Goal: Information Seeking & Learning: Learn about a topic

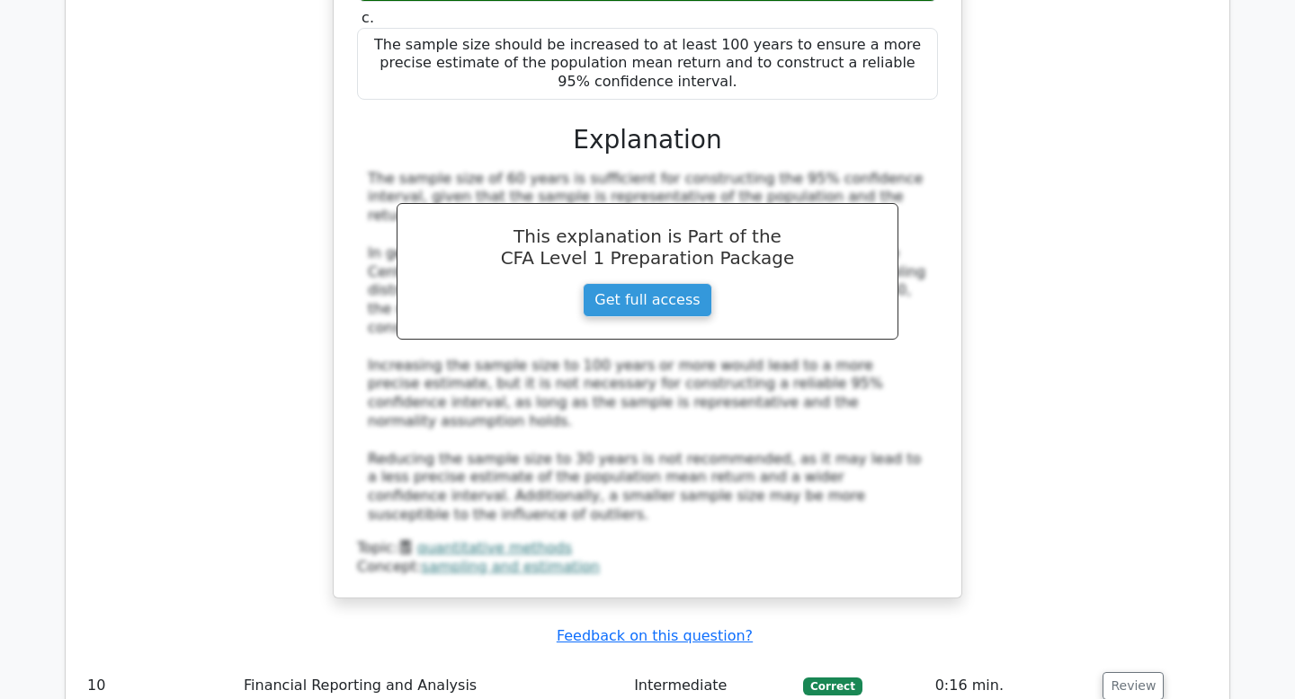
scroll to position [5778, 0]
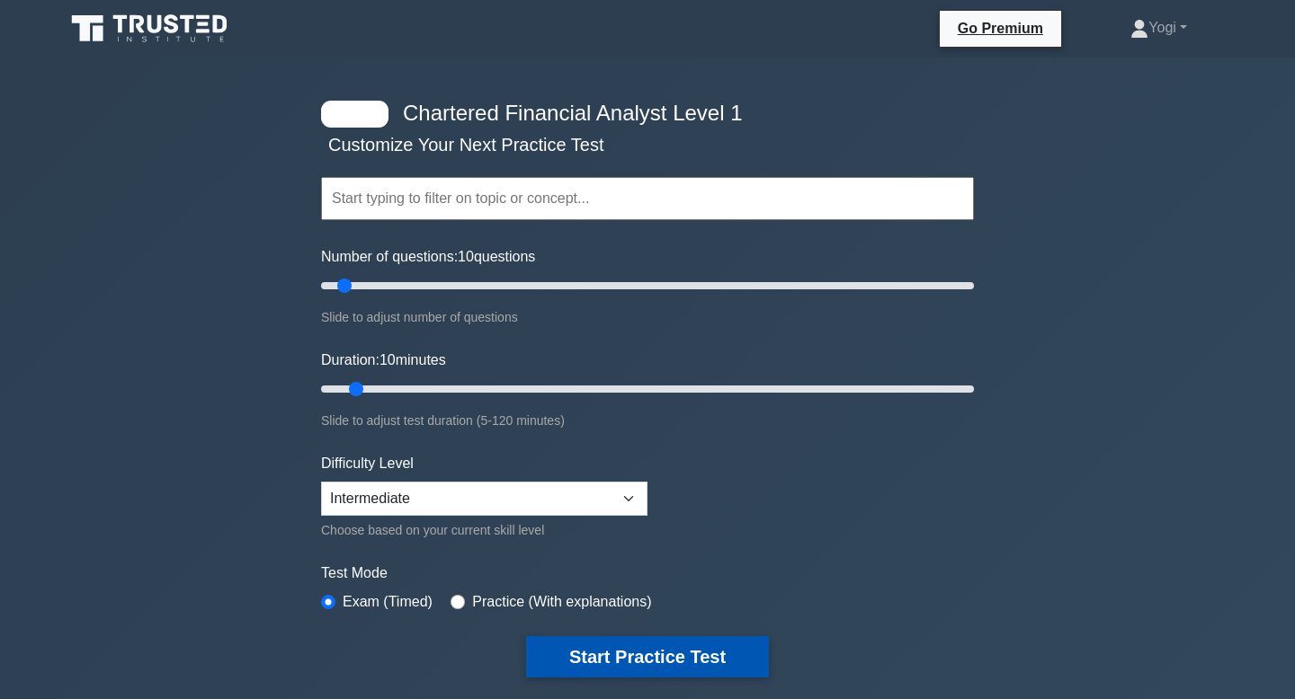
click at [611, 651] on button "Start Practice Test" at bounding box center [647, 656] width 243 height 41
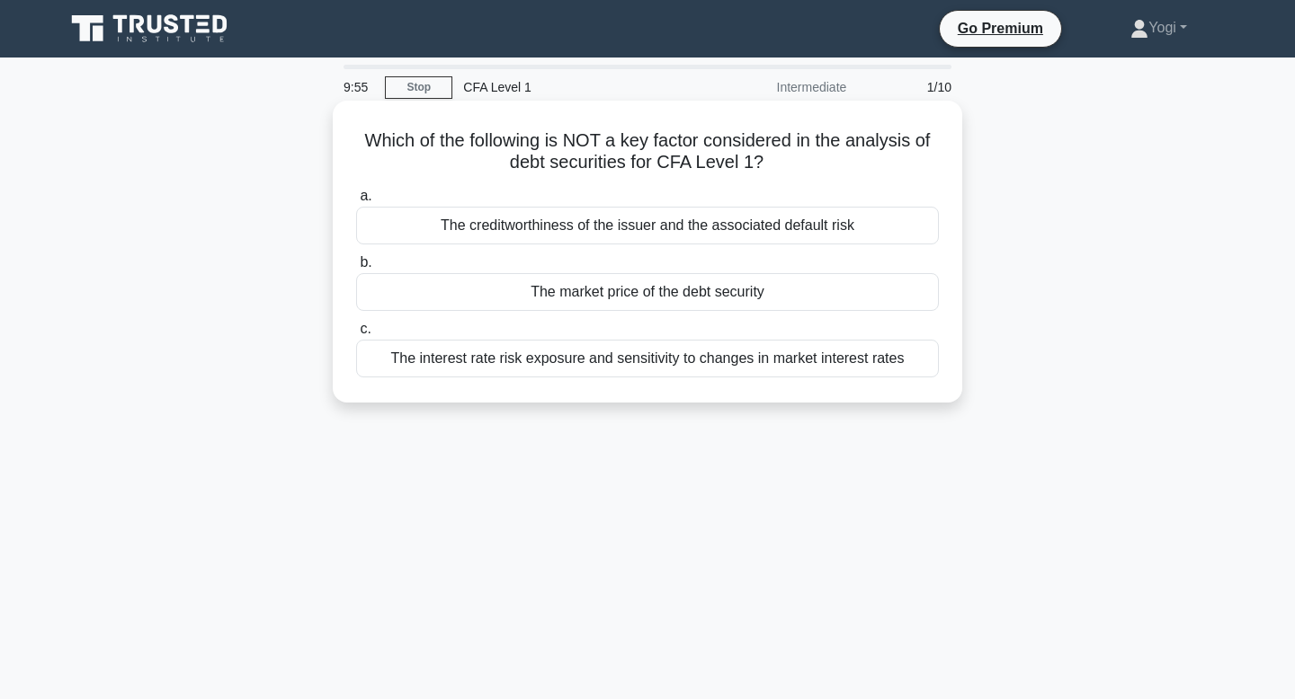
click at [637, 224] on div "The creditworthiness of the issuer and the associated default risk" at bounding box center [647, 226] width 583 height 38
click at [356, 202] on input "a. The creditworthiness of the issuer and the associated default risk" at bounding box center [356, 197] width 0 height 12
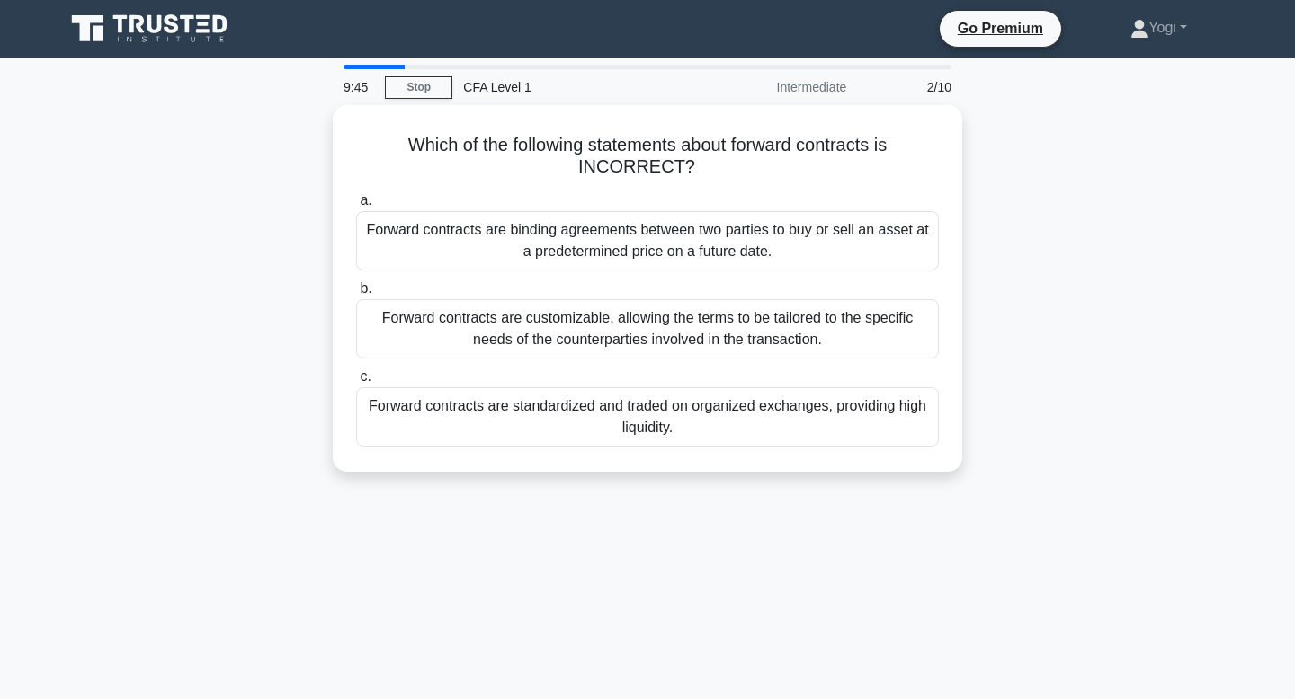
click at [637, 224] on div "Forward contracts are binding agreements between two parties to buy or sell an …" at bounding box center [647, 240] width 583 height 59
click at [356, 207] on input "a. Forward contracts are binding agreements between two parties to buy or sell …" at bounding box center [356, 201] width 0 height 12
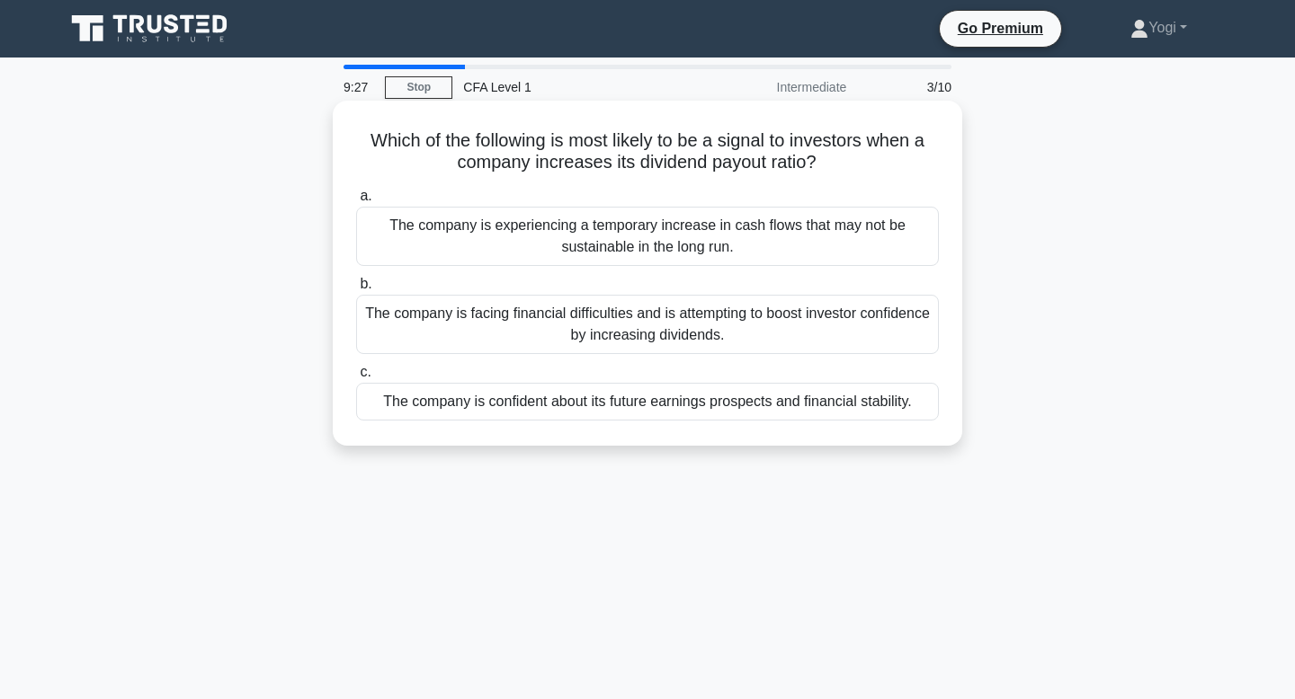
click at [624, 405] on div "The company is confident about its future earnings prospects and financial stab…" at bounding box center [647, 402] width 583 height 38
click at [356, 378] on input "c. The company is confident about its future earnings prospects and financial s…" at bounding box center [356, 373] width 0 height 12
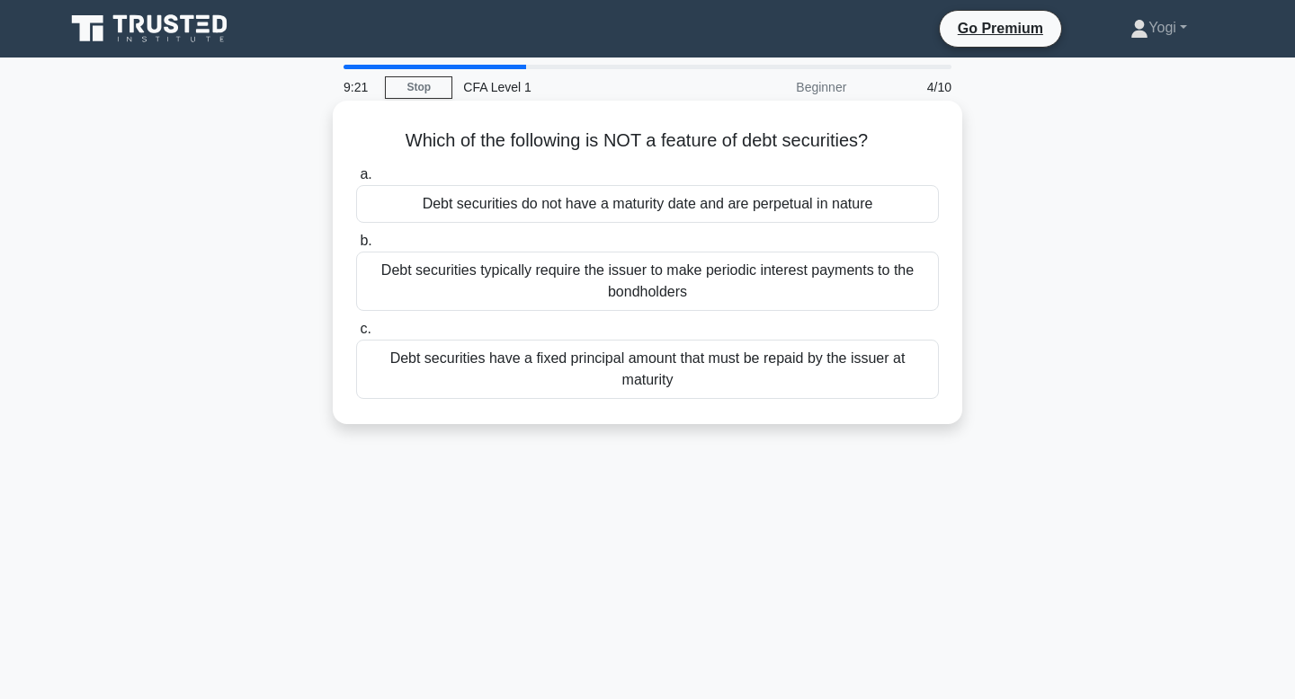
click at [616, 205] on div "Debt securities do not have a maturity date and are perpetual in nature" at bounding box center [647, 204] width 583 height 38
click at [356, 181] on input "a. Debt securities do not have a maturity date and are perpetual in nature" at bounding box center [356, 175] width 0 height 12
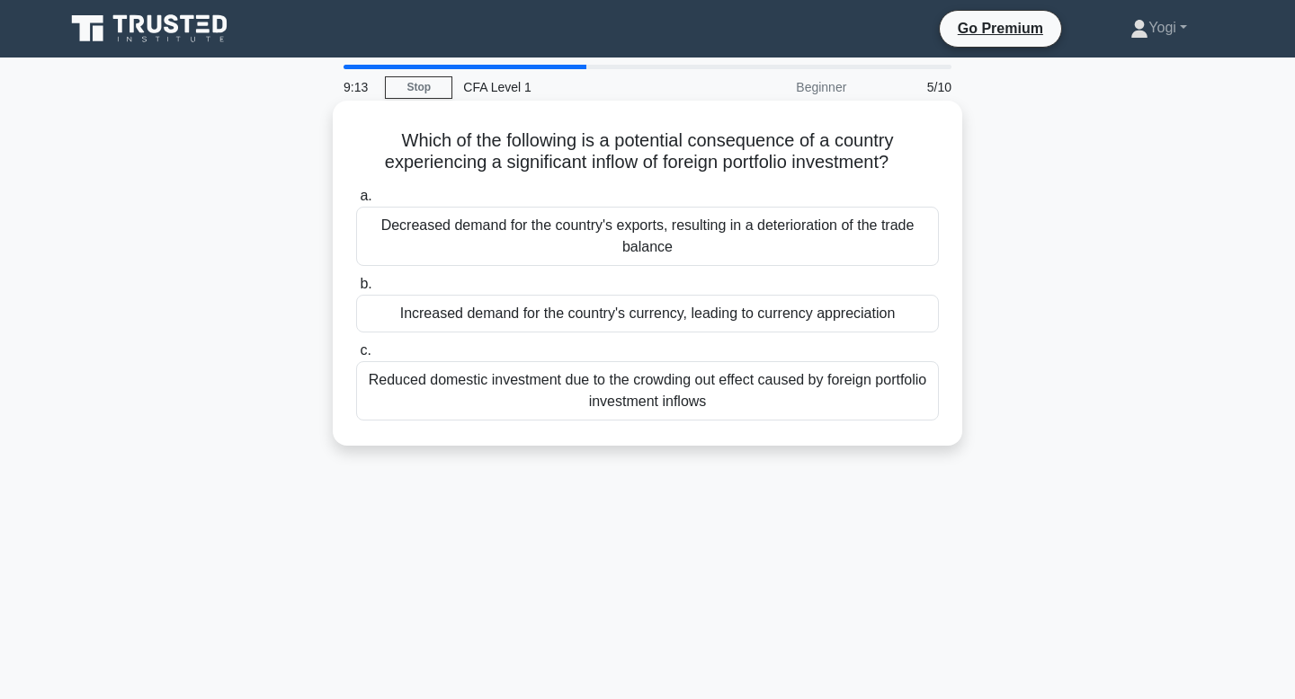
click at [623, 304] on div "Increased demand for the country's currency, leading to currency appreciation" at bounding box center [647, 314] width 583 height 38
click at [356, 290] on input "b. Increased demand for the country's currency, leading to currency appreciation" at bounding box center [356, 285] width 0 height 12
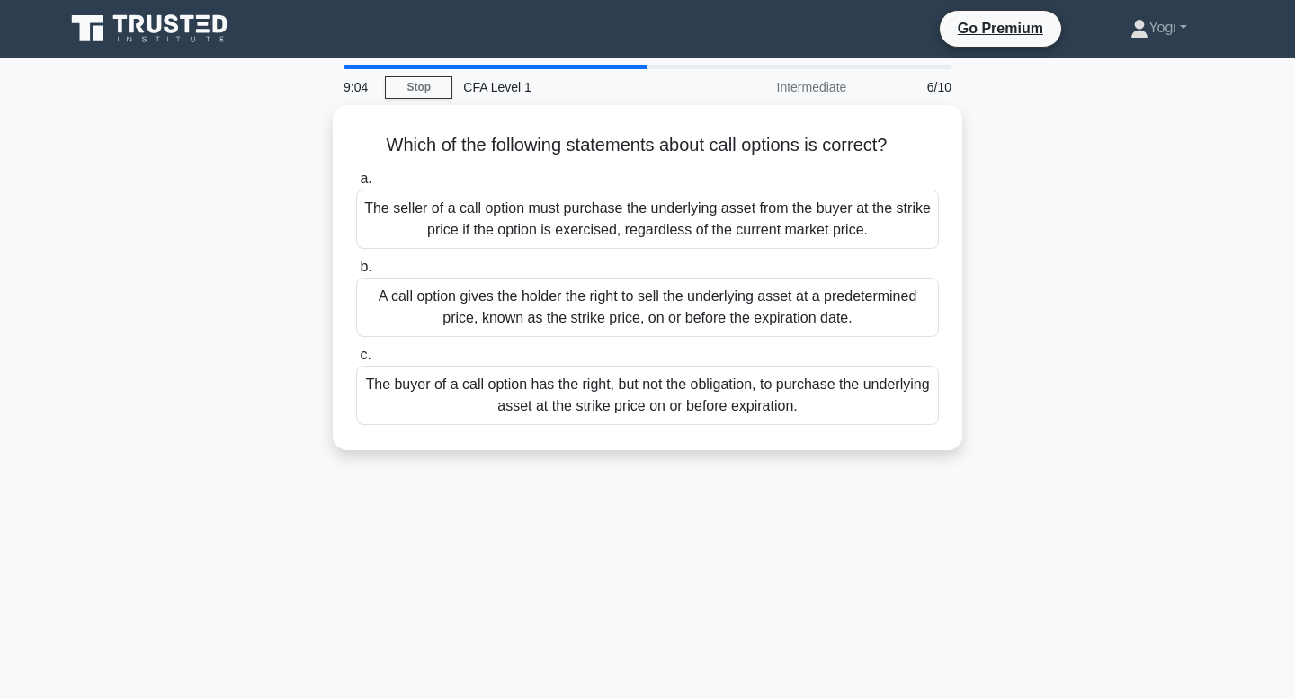
click at [623, 304] on div "A call option gives the holder the right to sell the underlying asset at a pred…" at bounding box center [647, 307] width 583 height 59
click at [356, 273] on input "b. A call option gives the holder the right to sell the underlying asset at a p…" at bounding box center [356, 268] width 0 height 12
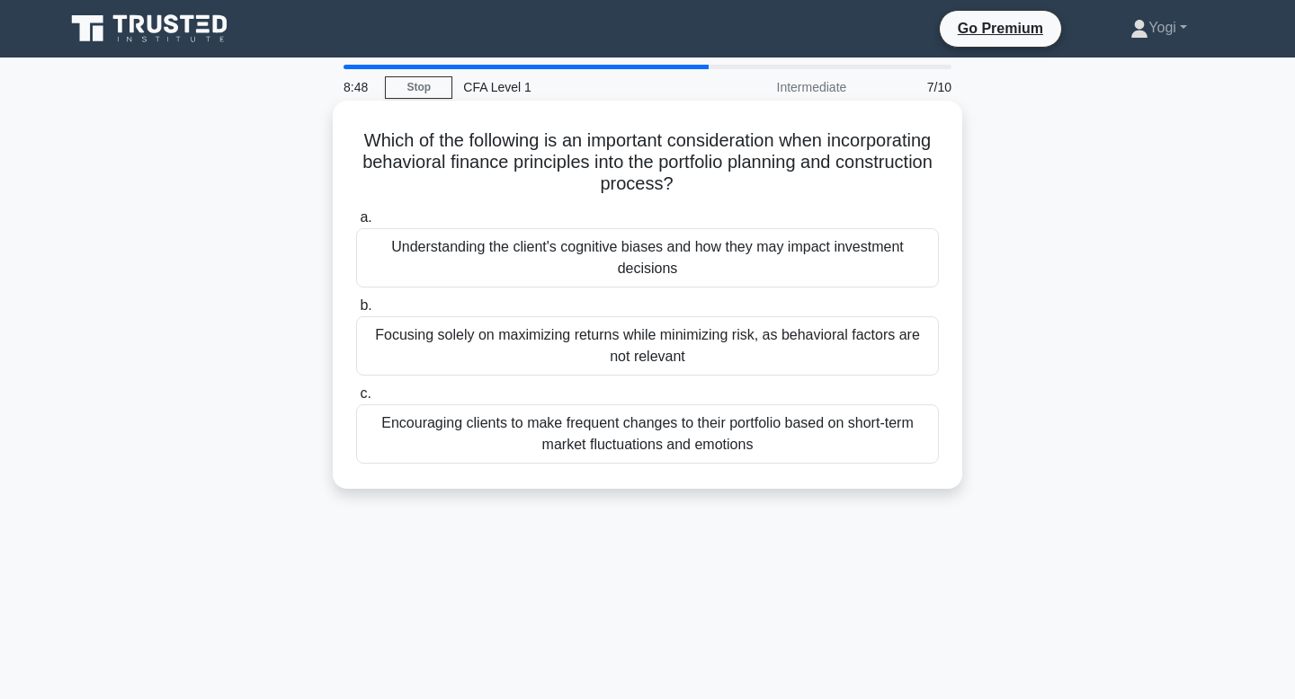
click at [631, 263] on div "Understanding the client's cognitive biases and how they may impact investment …" at bounding box center [647, 257] width 583 height 59
click at [356, 224] on input "a. Understanding the client's cognitive biases and how they may impact investme…" at bounding box center [356, 218] width 0 height 12
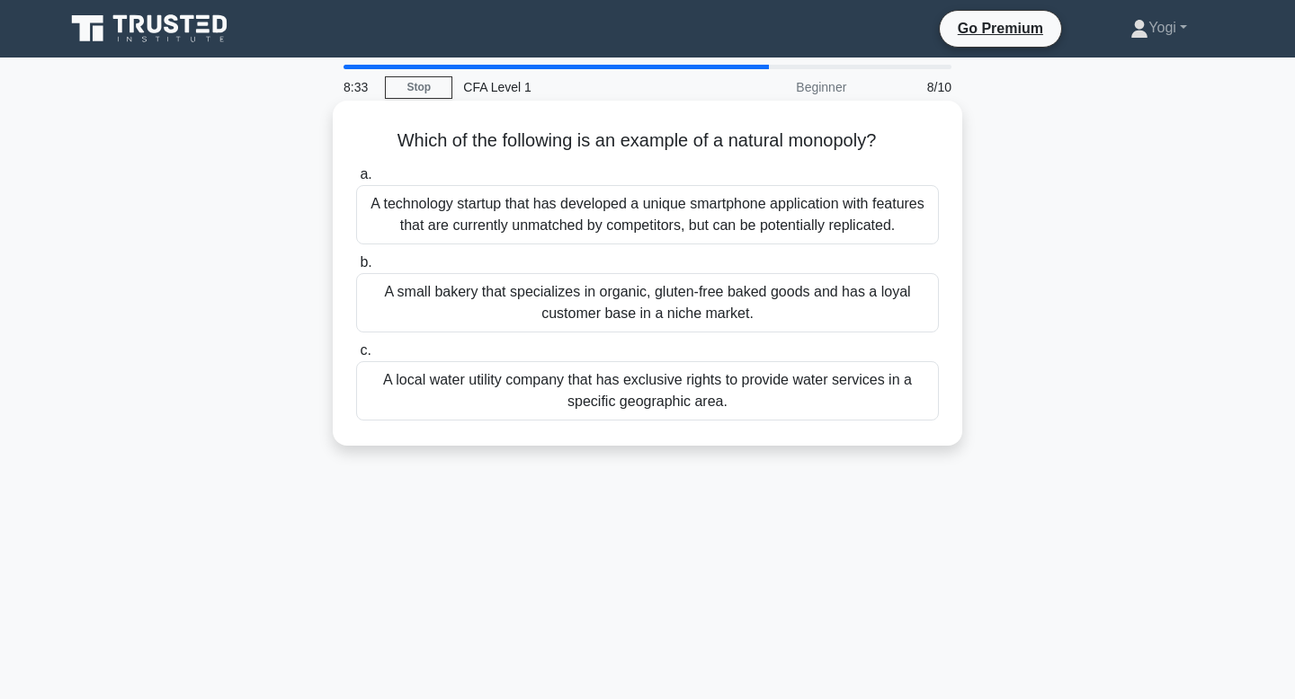
click at [642, 392] on div "A local water utility company that has exclusive rights to provide water servic…" at bounding box center [647, 390] width 583 height 59
click at [356, 357] on input "c. A local water utility company that has exclusive rights to provide water ser…" at bounding box center [356, 351] width 0 height 12
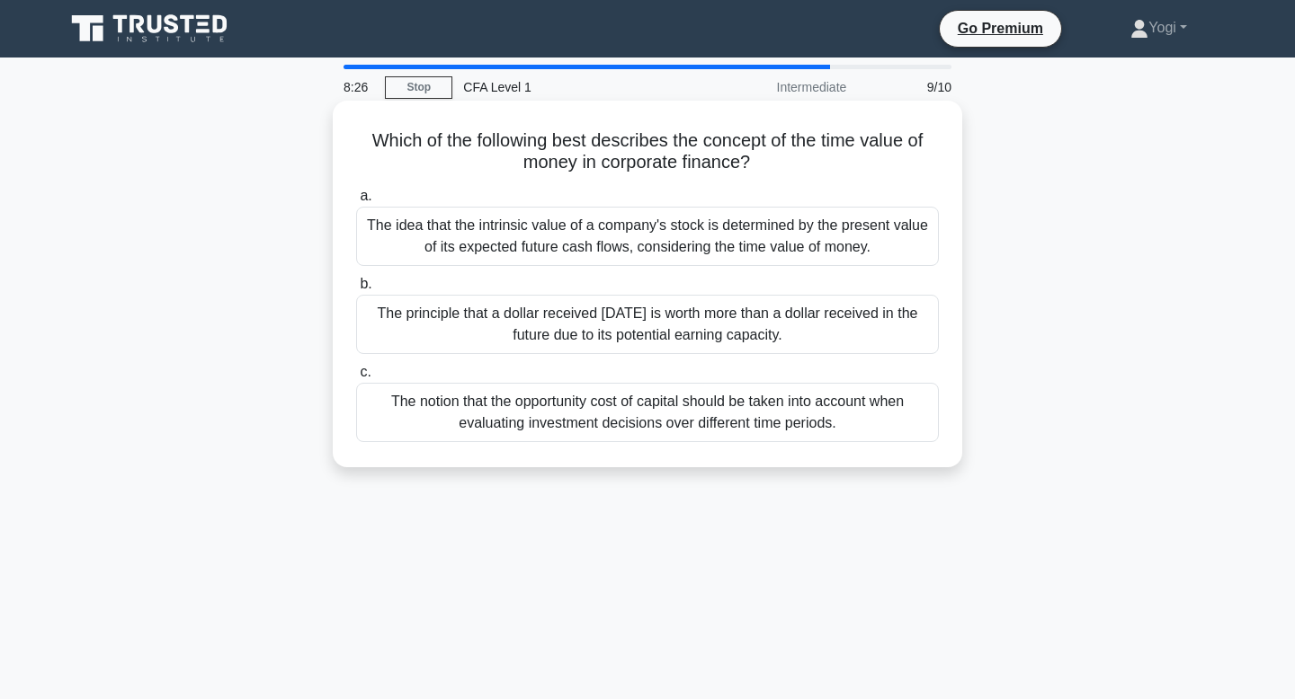
click at [649, 332] on div "The principle that a dollar received today is worth more than a dollar received…" at bounding box center [647, 324] width 583 height 59
click at [356, 290] on input "b. The principle that a dollar received today is worth more than a dollar recei…" at bounding box center [356, 285] width 0 height 12
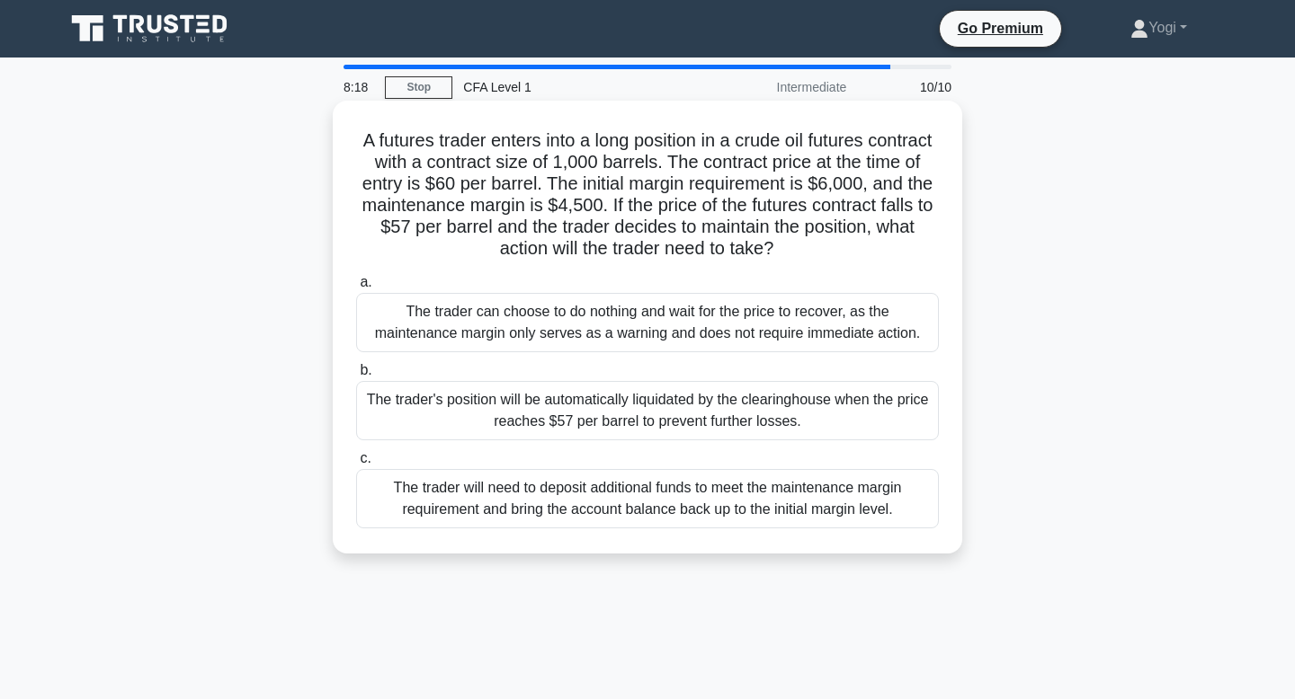
click at [659, 401] on div "The trader's position will be automatically liquidated by the clearinghouse whe…" at bounding box center [647, 410] width 583 height 59
click at [356, 377] on input "b. The trader's position will be automatically liquidated by the clearinghouse …" at bounding box center [356, 371] width 0 height 12
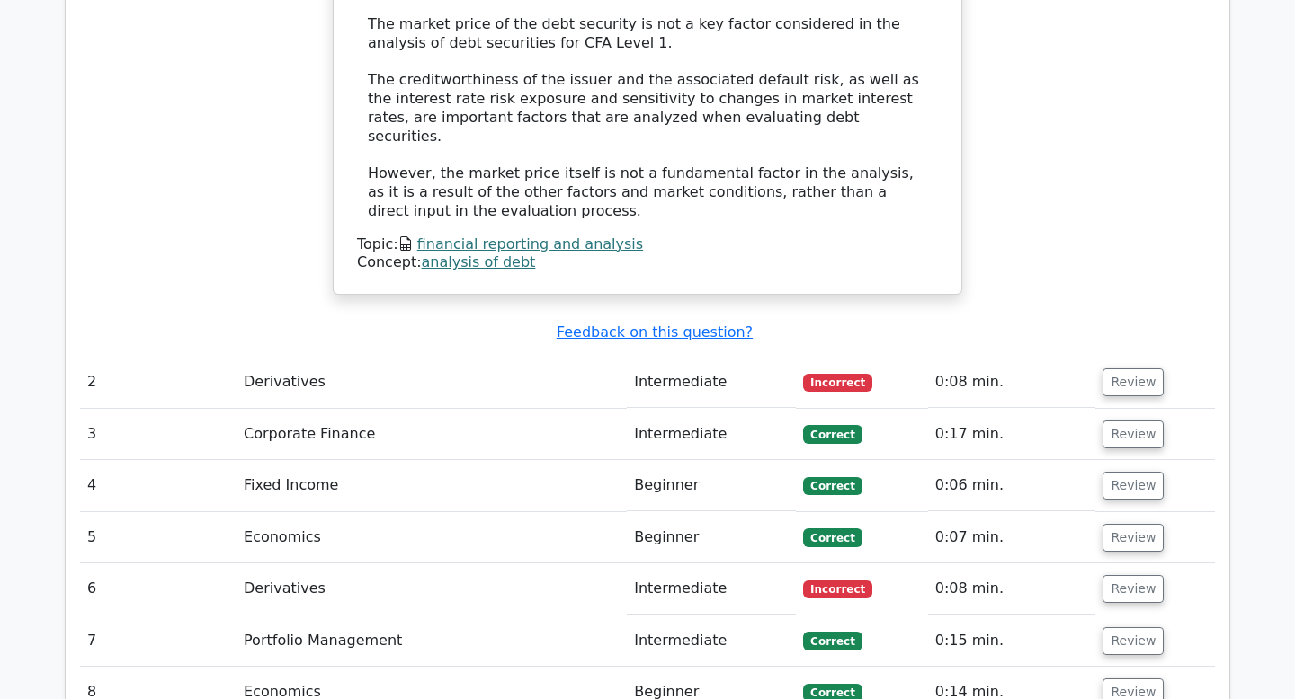
scroll to position [1834, 0]
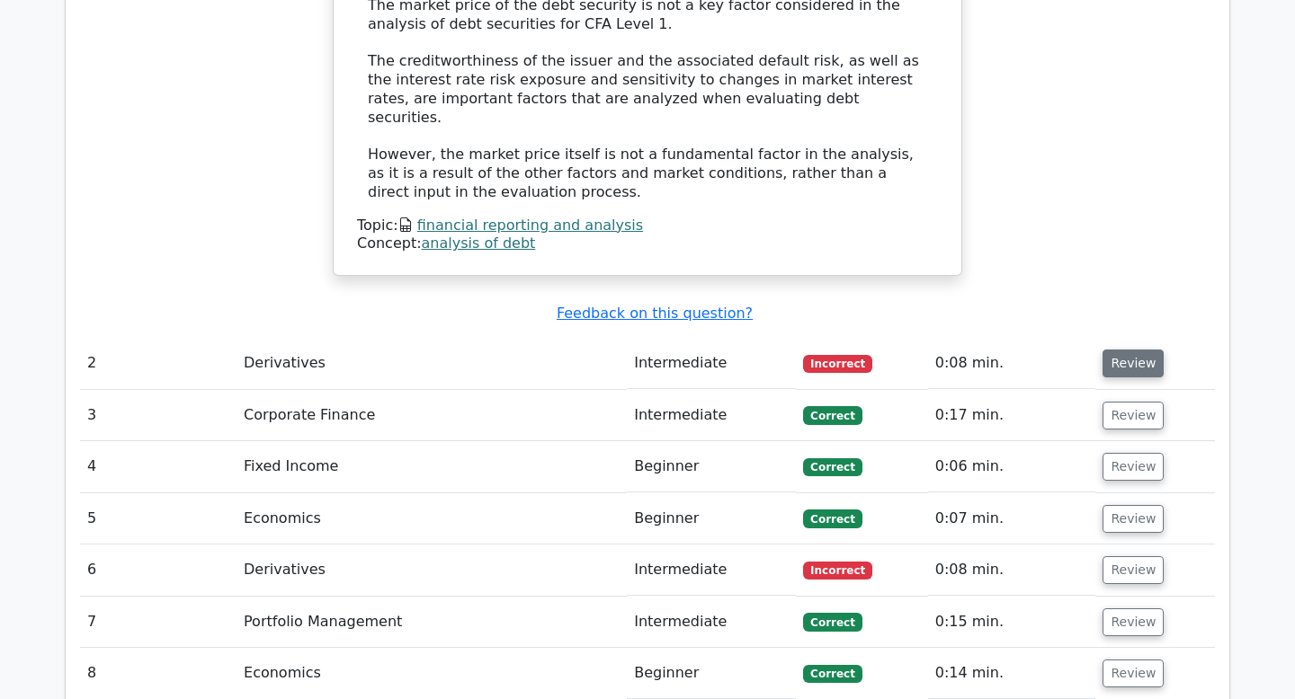
click at [1117, 350] on button "Review" at bounding box center [1132, 364] width 61 height 28
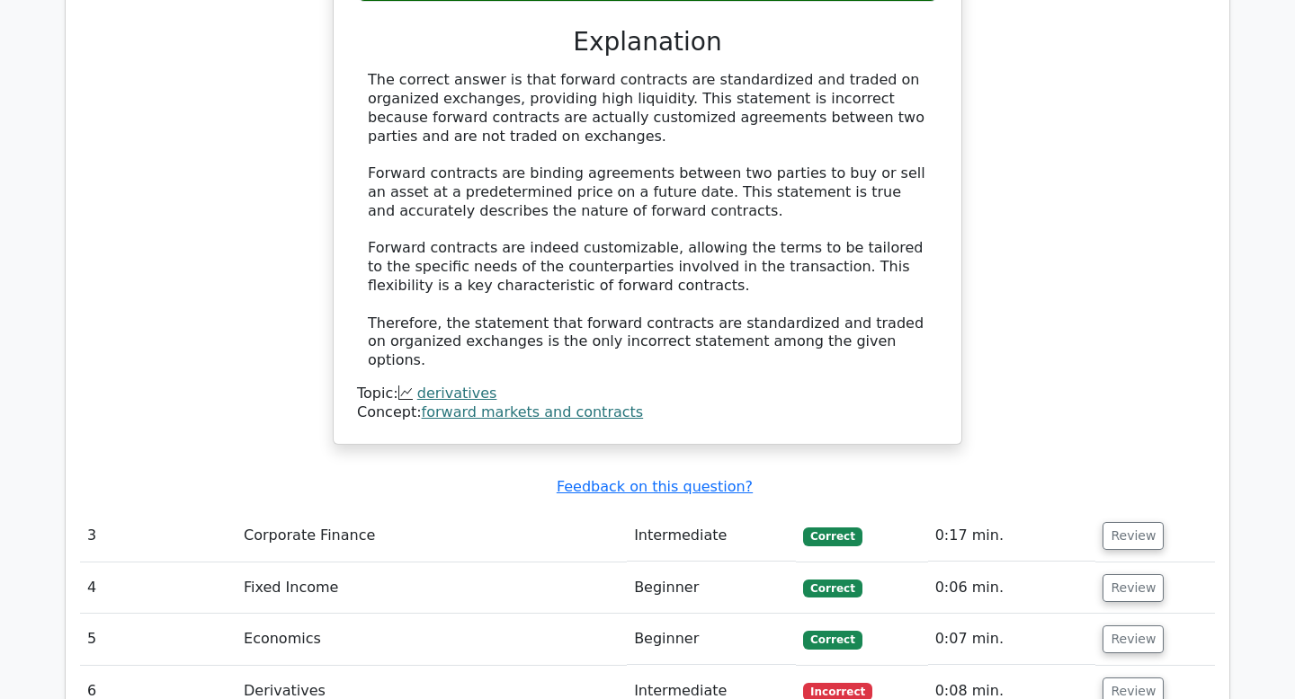
scroll to position [2758, 0]
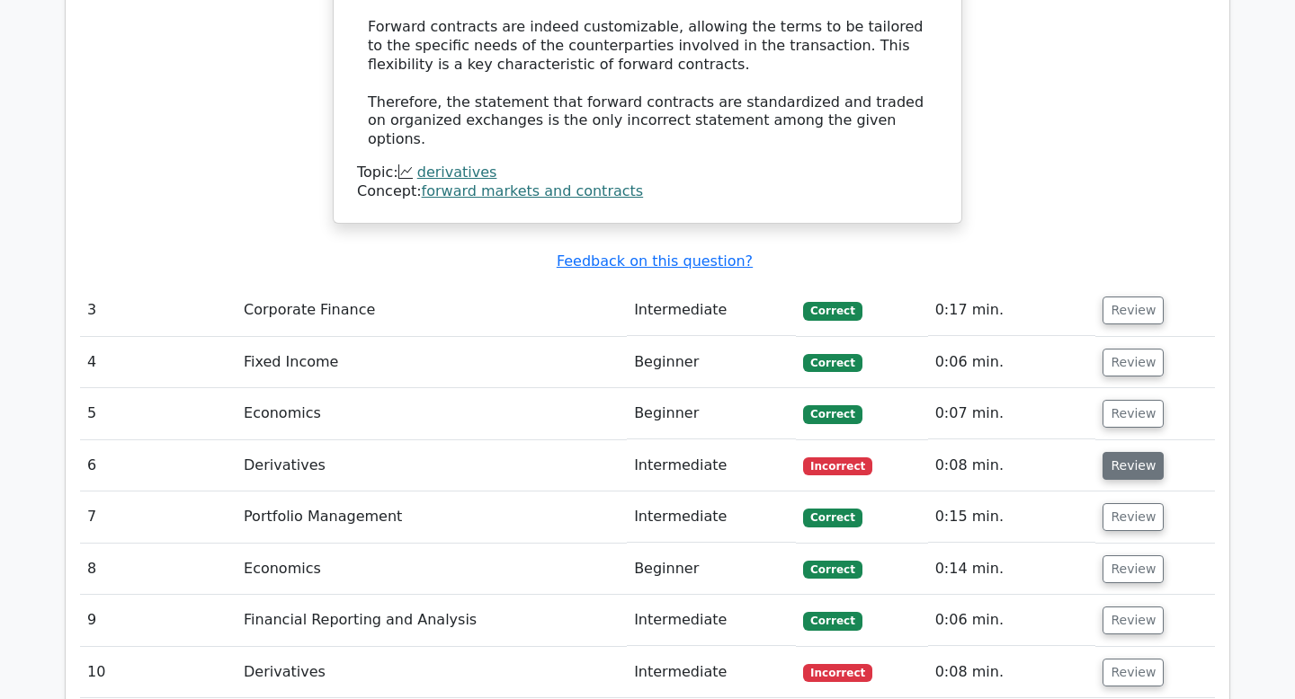
click at [1132, 452] on button "Review" at bounding box center [1132, 466] width 61 height 28
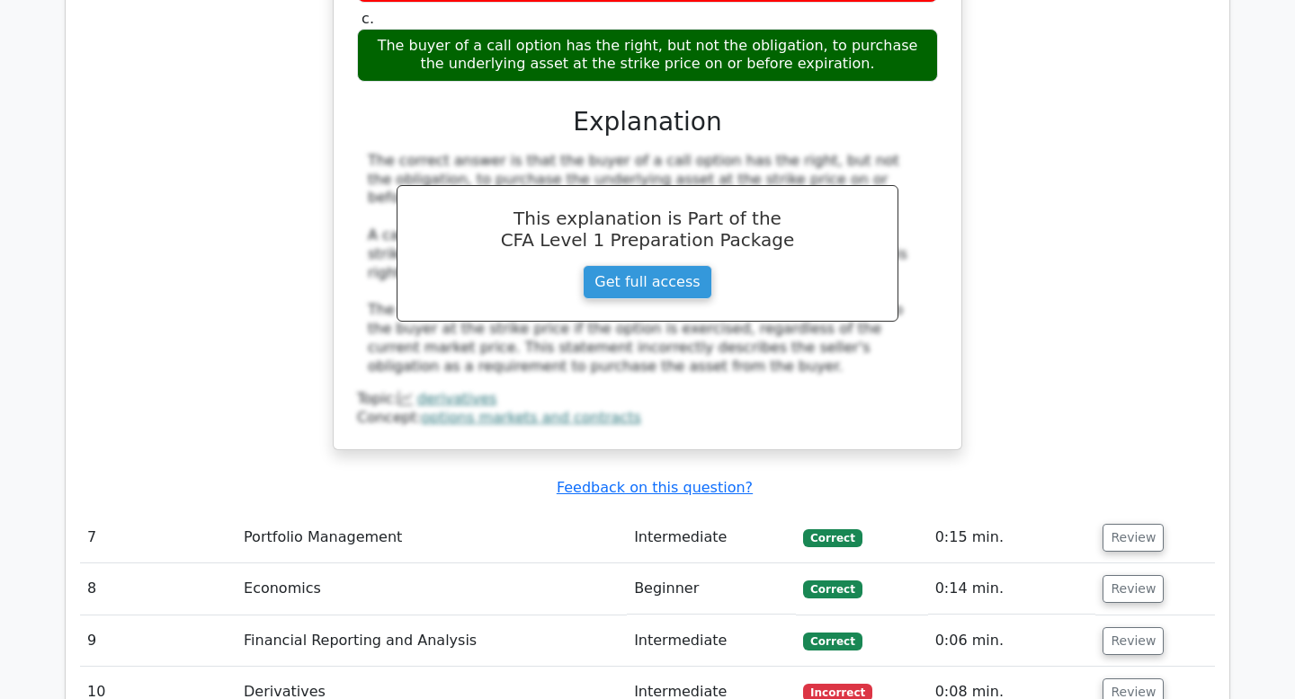
scroll to position [3682, 0]
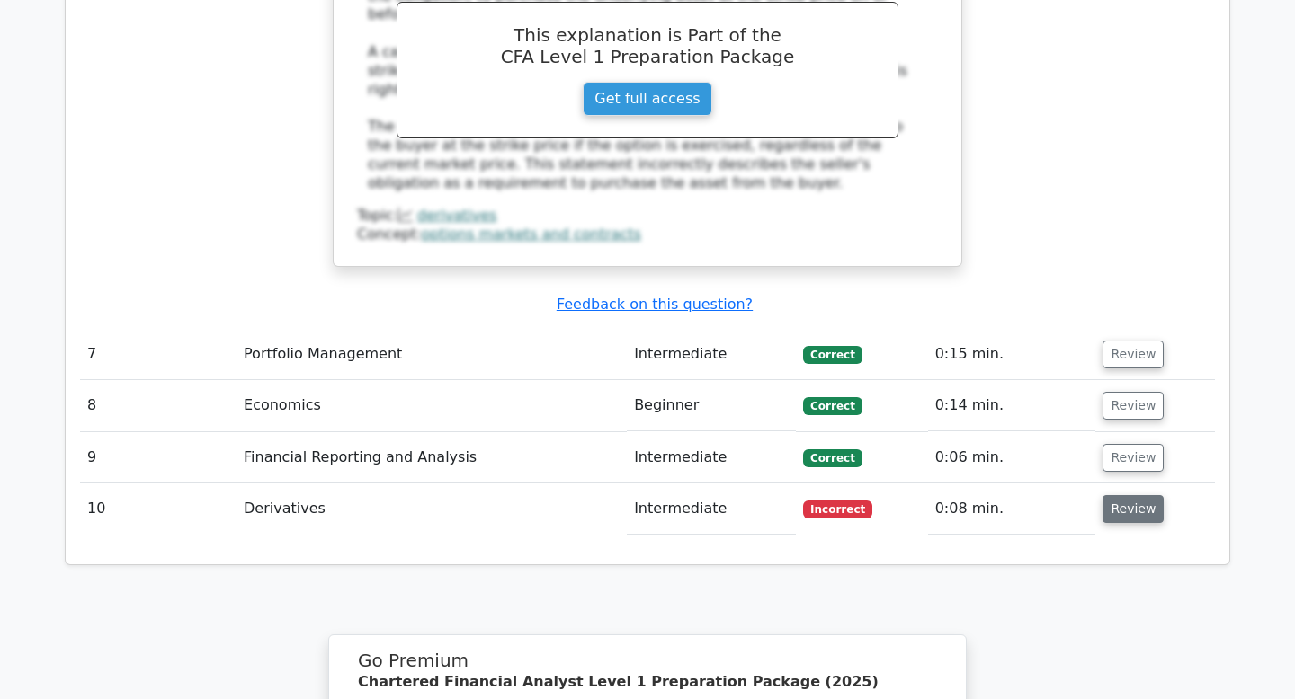
click at [1124, 495] on button "Review" at bounding box center [1132, 509] width 61 height 28
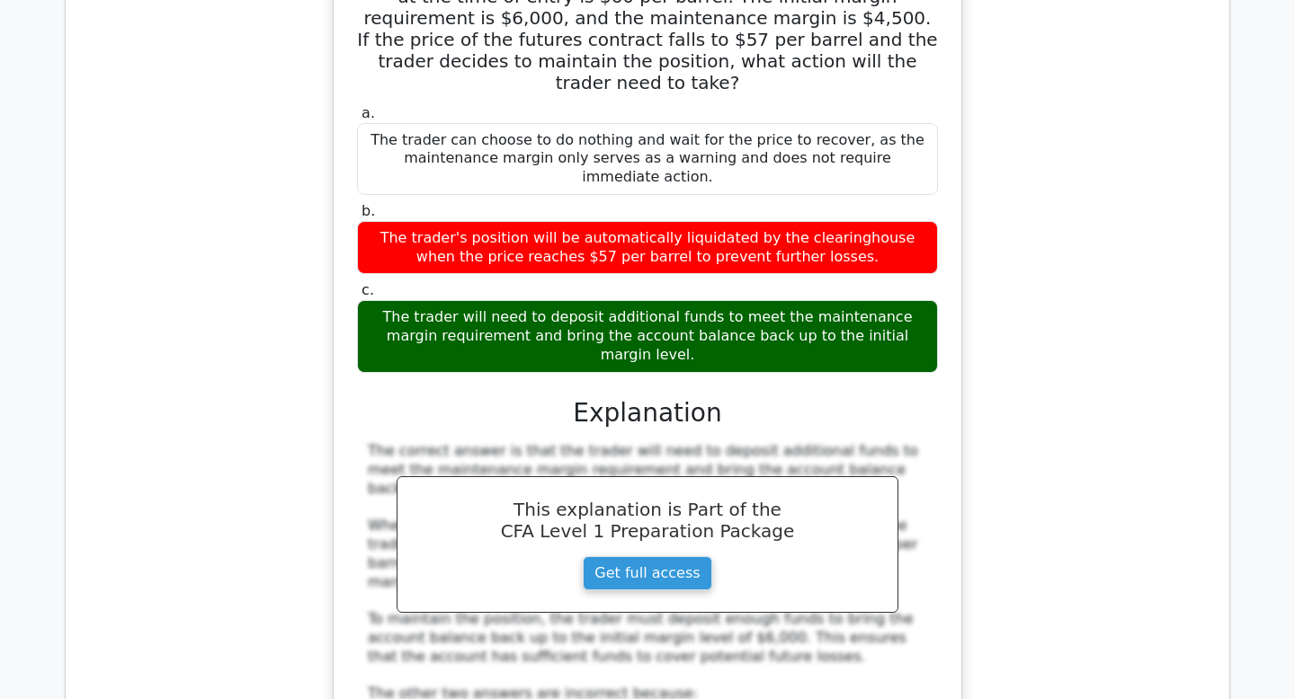
scroll to position [5087, 0]
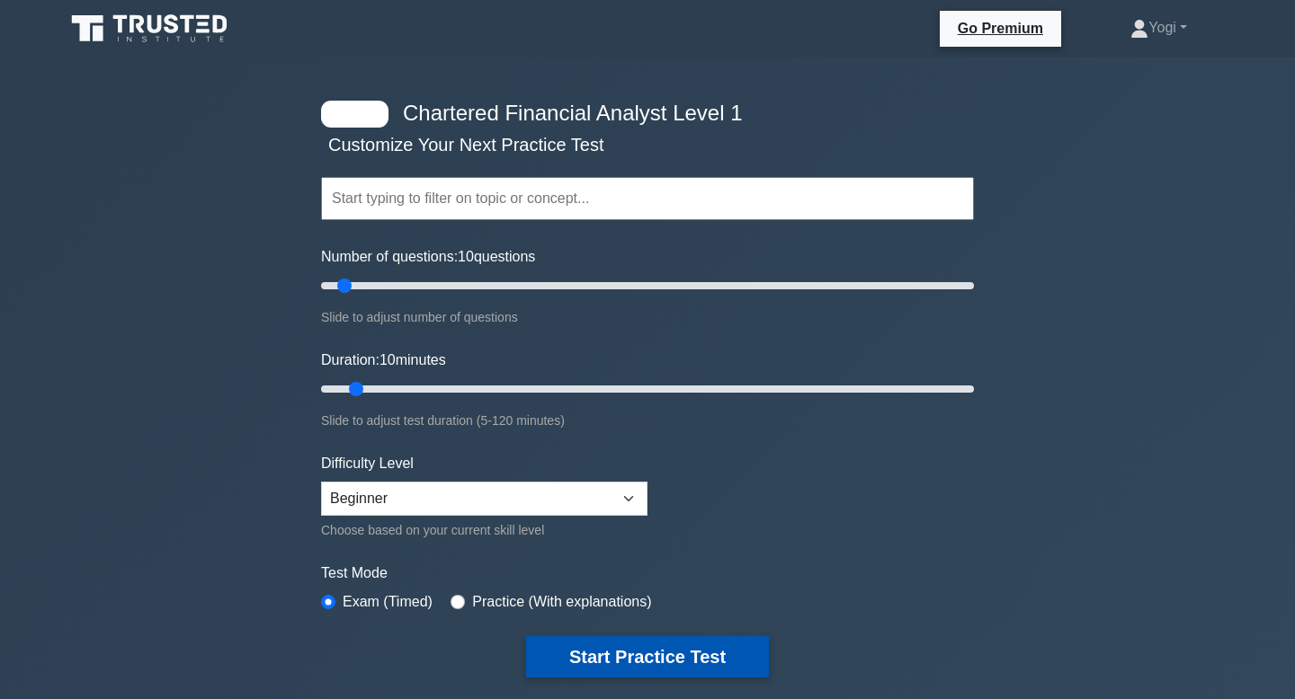
click at [636, 663] on button "Start Practice Test" at bounding box center [647, 656] width 243 height 41
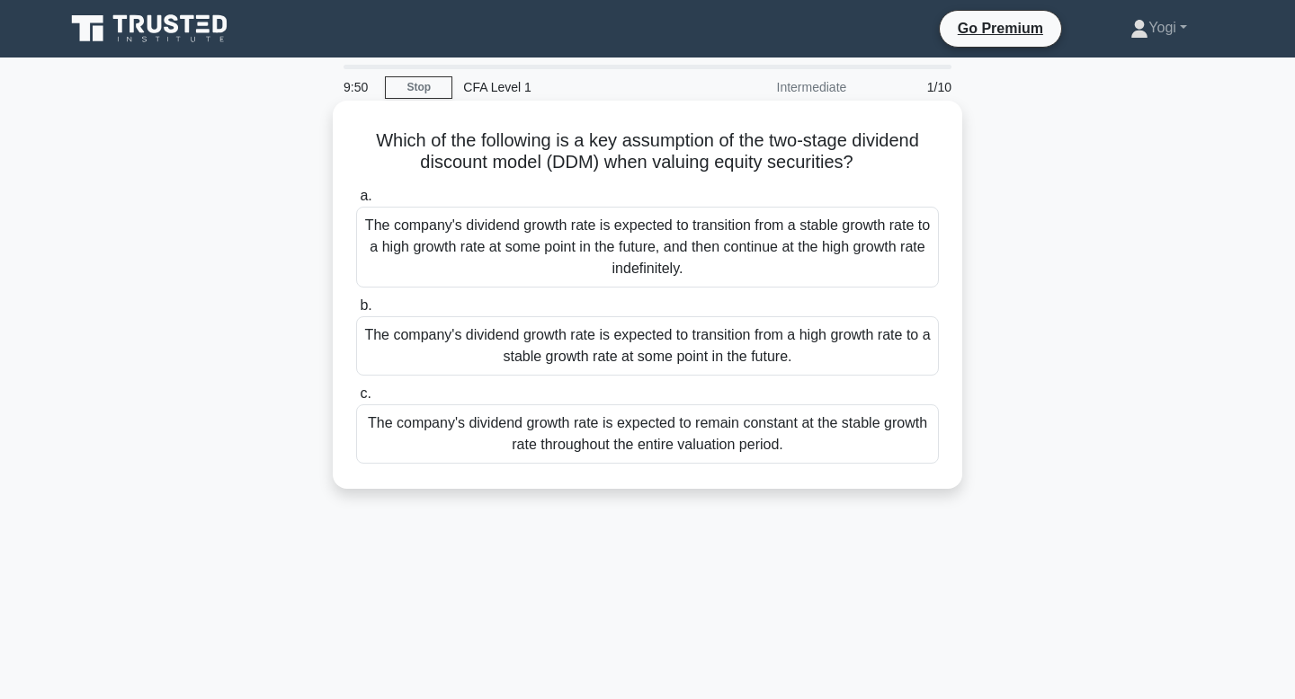
click at [694, 357] on div "The company's dividend growth rate is expected to transition from a high growth…" at bounding box center [647, 345] width 583 height 59
click at [356, 312] on input "b. The company's dividend growth rate is expected to transition from a high gro…" at bounding box center [356, 306] width 0 height 12
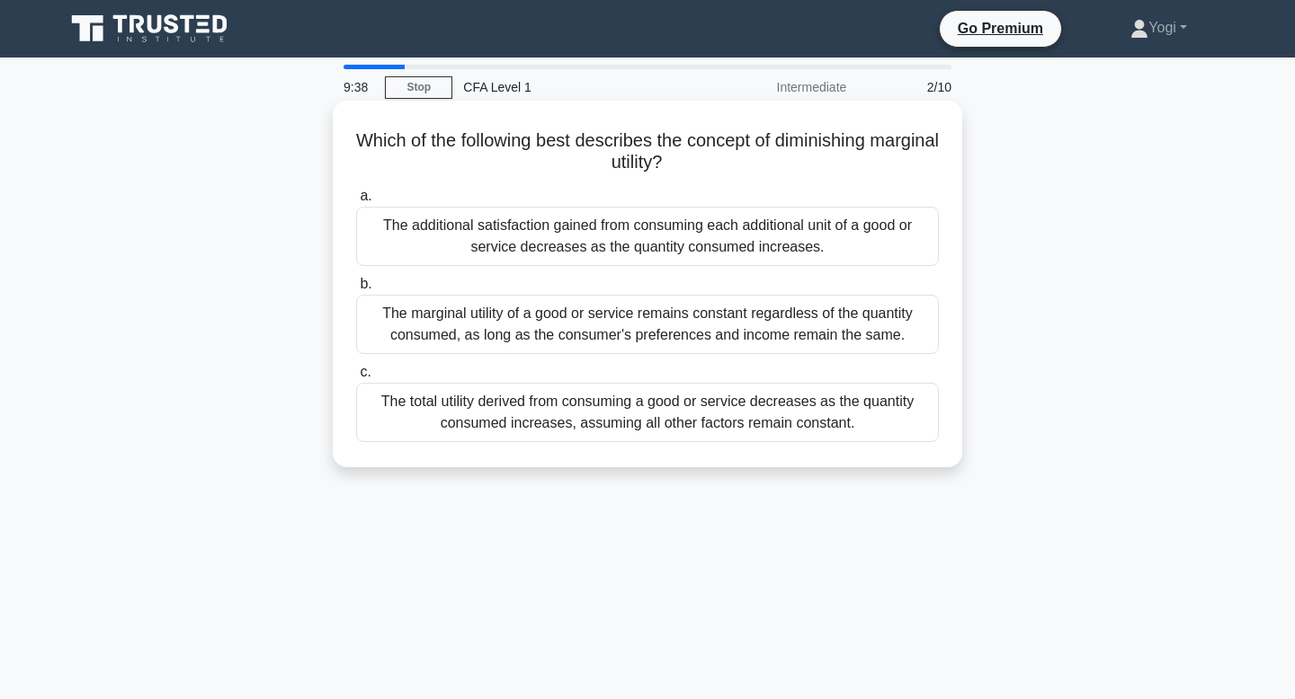
click at [725, 236] on div "The additional satisfaction gained from consuming each additional unit of a goo…" at bounding box center [647, 236] width 583 height 59
click at [356, 202] on input "a. The additional satisfaction gained from consuming each additional unit of a …" at bounding box center [356, 197] width 0 height 12
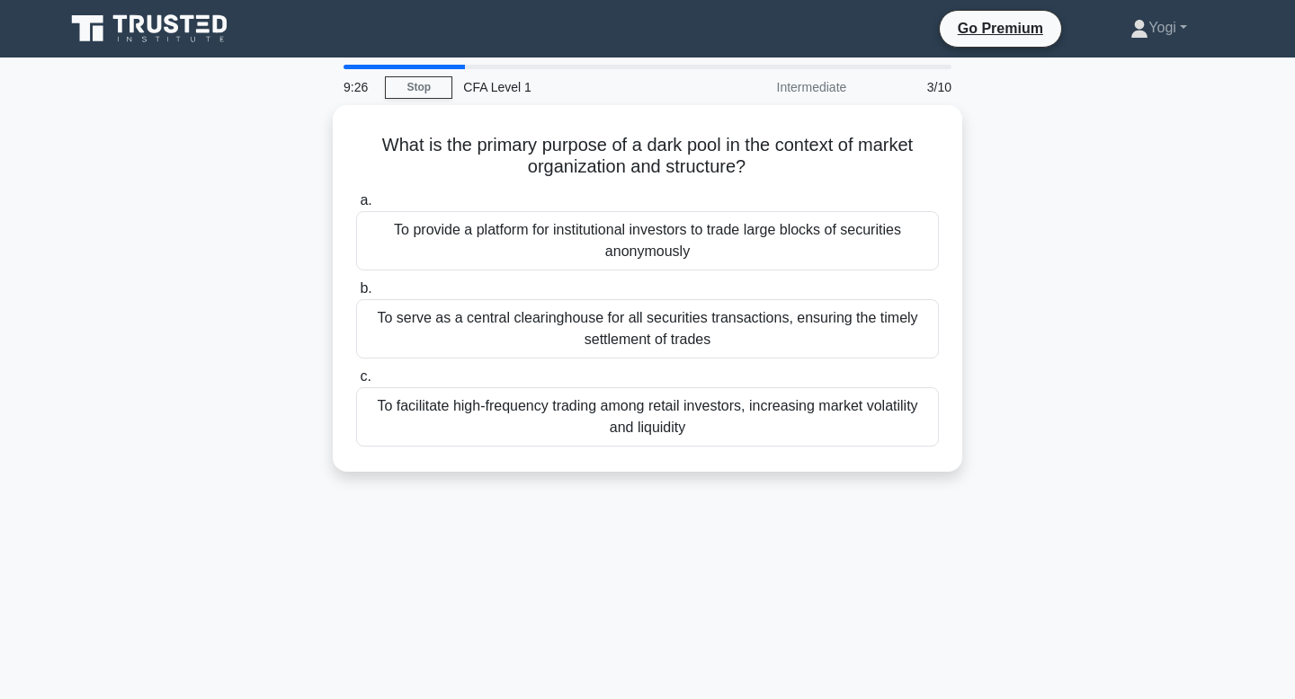
click at [725, 236] on div "To provide a platform for institutional investors to trade large blocks of secu…" at bounding box center [647, 240] width 583 height 59
click at [356, 207] on input "a. To provide a platform for institutional investors to trade large blocks of s…" at bounding box center [356, 201] width 0 height 12
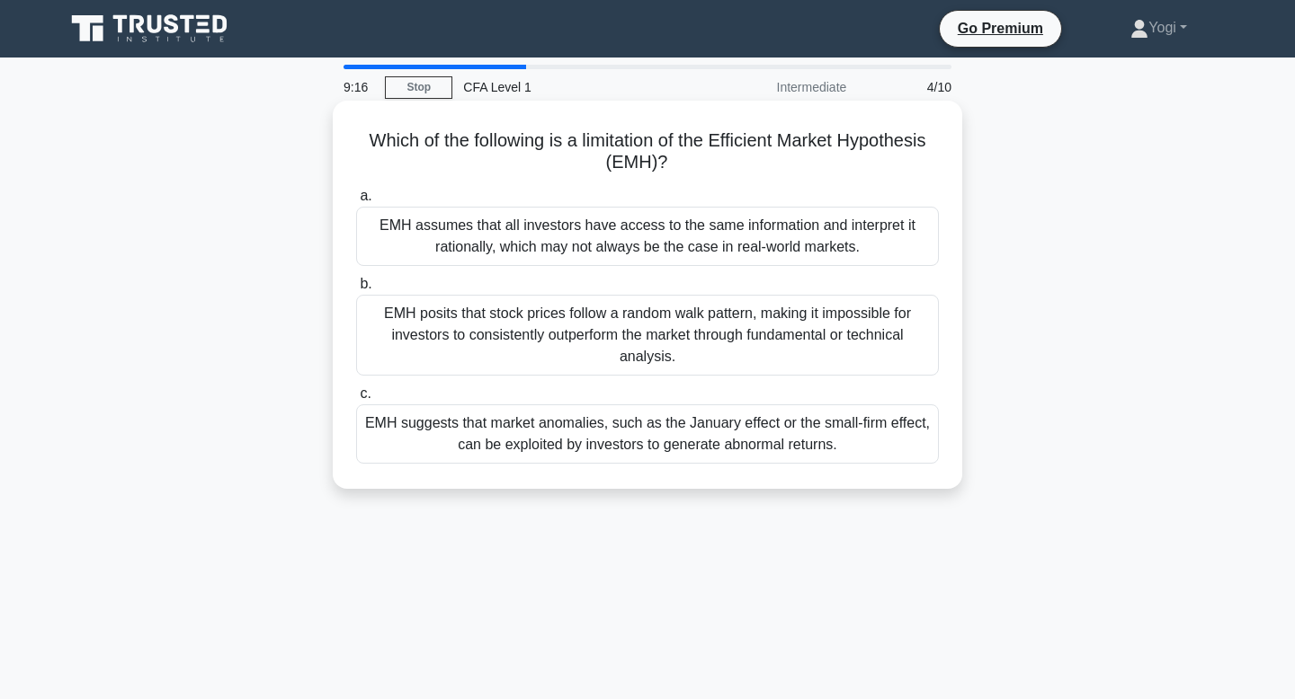
click at [714, 441] on div "EMH suggests that market anomalies, such as the January effect or the small-fir…" at bounding box center [647, 434] width 583 height 59
click at [356, 400] on input "c. EMH suggests that market anomalies, such as the January effect or the small-…" at bounding box center [356, 394] width 0 height 12
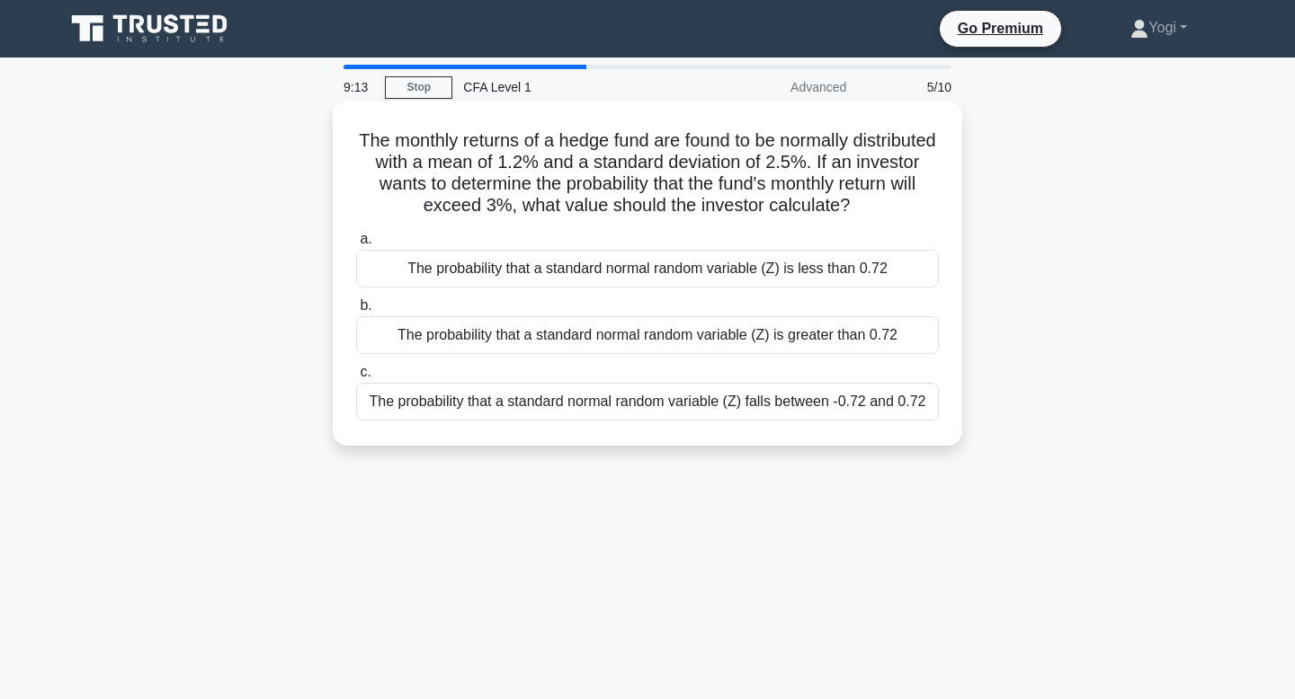
click at [746, 271] on div "The probability that a standard normal random variable (Z) is less than 0.72" at bounding box center [647, 269] width 583 height 38
click at [356, 245] on input "a. The probability that a standard normal random variable (Z) is less than 0.72" at bounding box center [356, 240] width 0 height 12
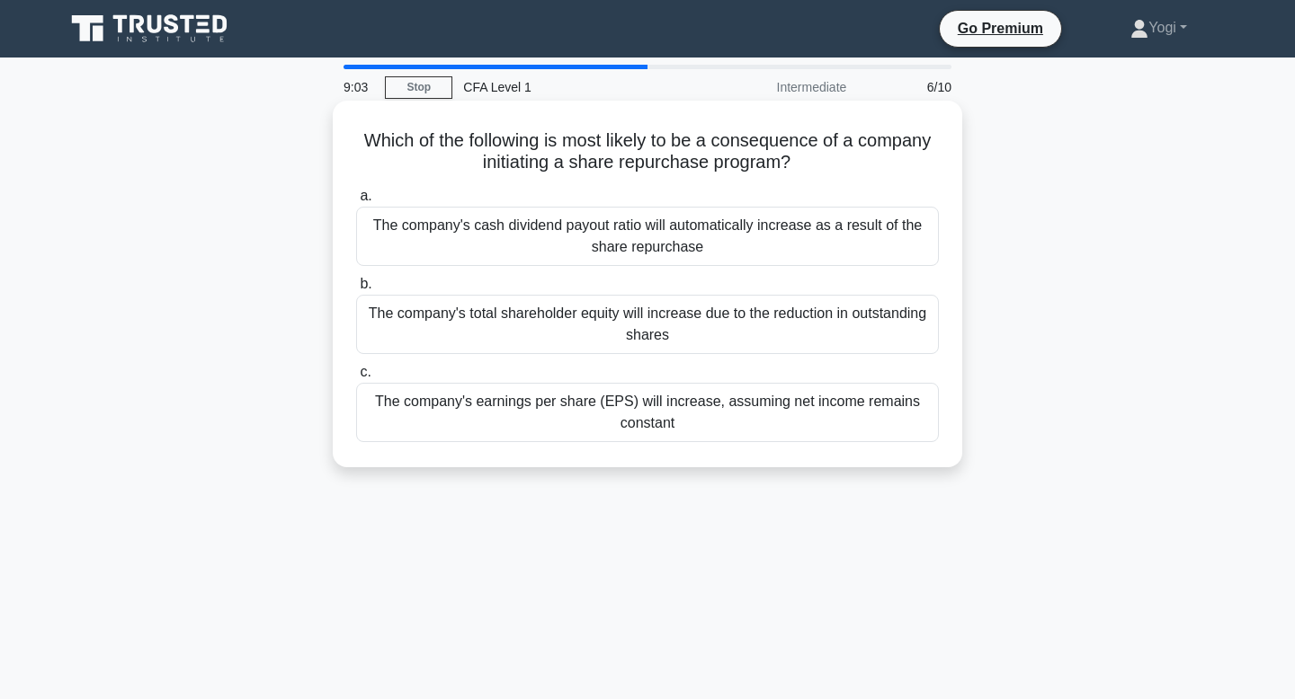
click at [665, 415] on div "The company's earnings per share (EPS) will increase, assuming net income remai…" at bounding box center [647, 412] width 583 height 59
click at [356, 378] on input "c. The company's earnings per share (EPS) will increase, assuming net income re…" at bounding box center [356, 373] width 0 height 12
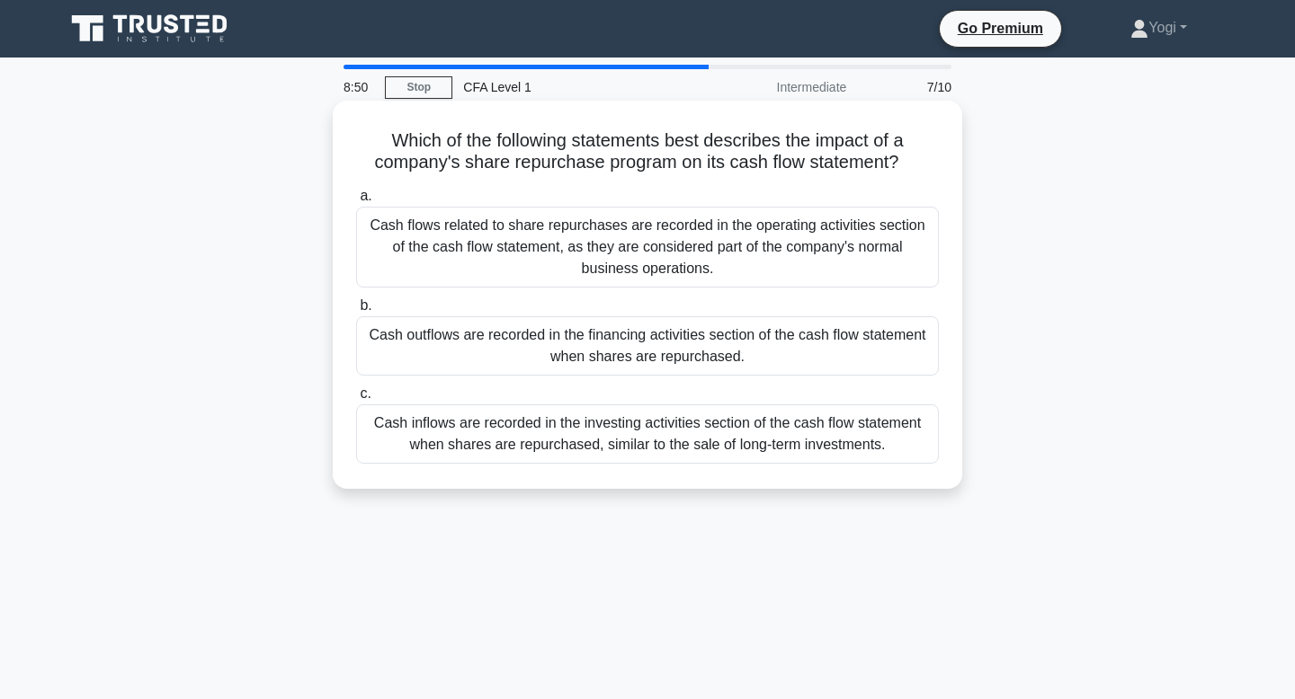
click at [664, 363] on div "Cash outflows are recorded in the financing activities section of the cash flow…" at bounding box center [647, 345] width 583 height 59
click at [356, 312] on input "b. Cash outflows are recorded in the financing activities section of the cash f…" at bounding box center [356, 306] width 0 height 12
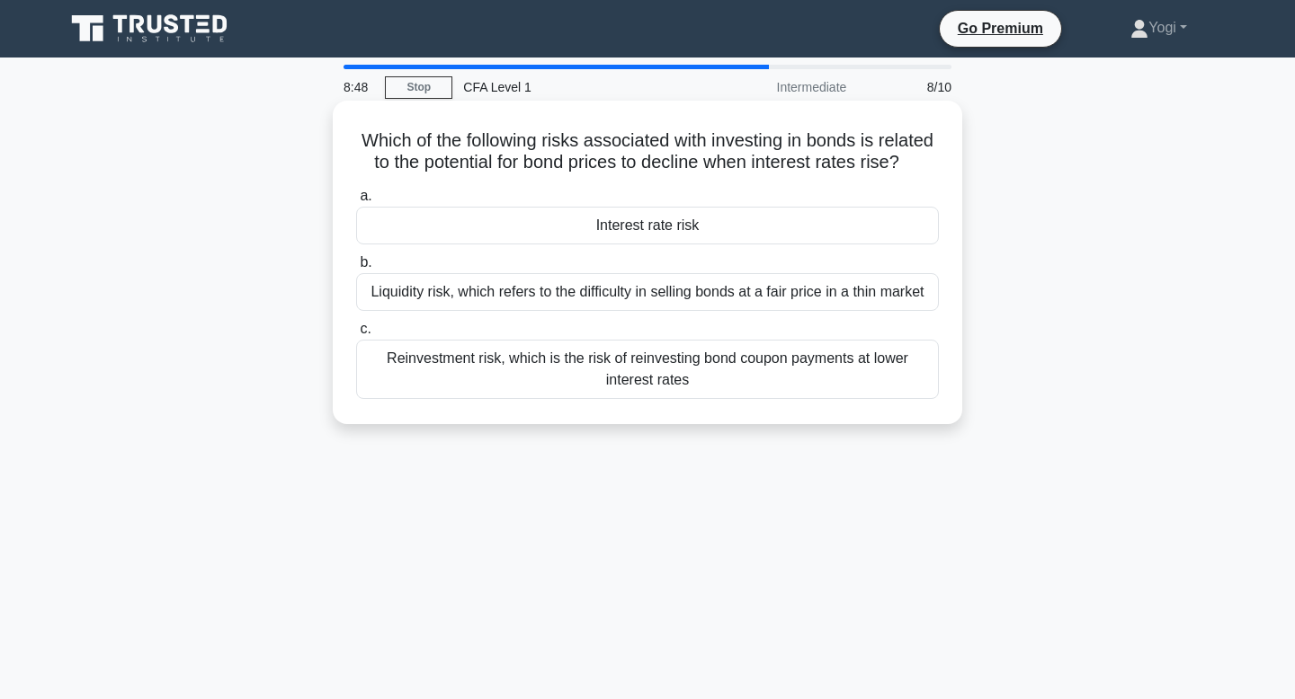
click at [667, 230] on div "Interest rate risk" at bounding box center [647, 226] width 583 height 38
click at [356, 202] on input "a. Interest rate risk" at bounding box center [356, 197] width 0 height 12
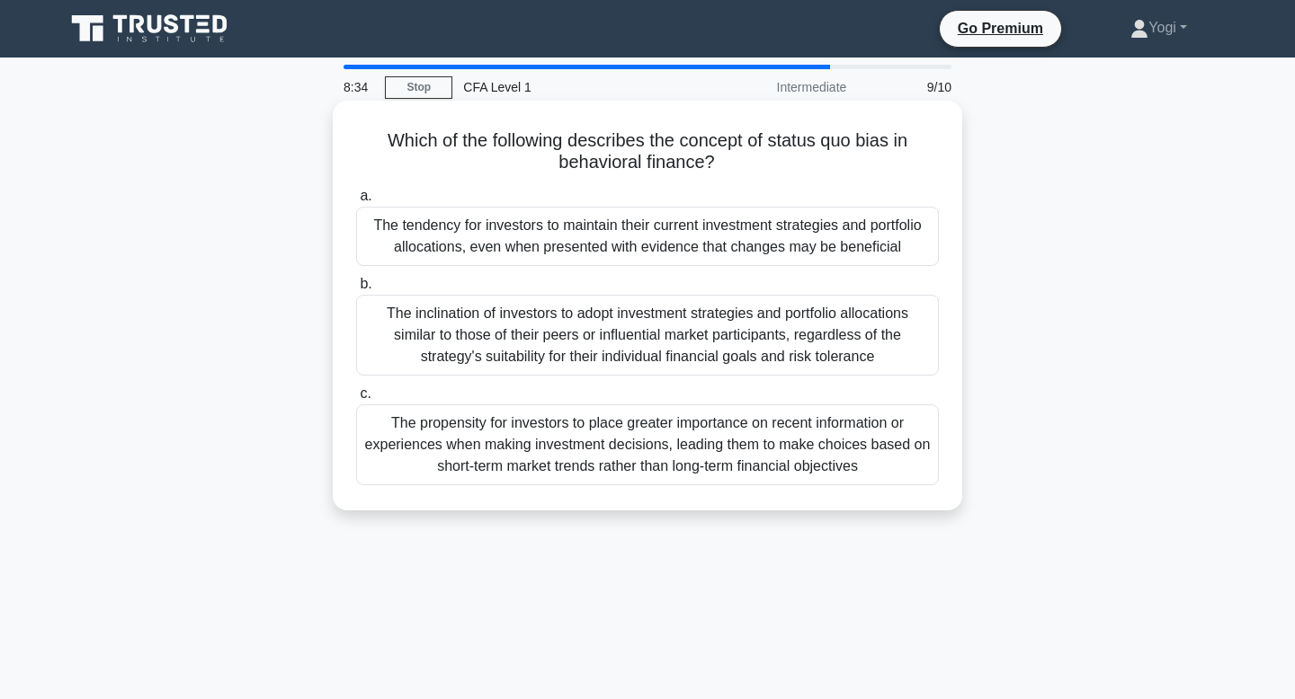
click at [668, 229] on div "The tendency for investors to maintain their current investment strategies and …" at bounding box center [647, 236] width 583 height 59
click at [356, 202] on input "a. The tendency for investors to maintain their current investment strategies a…" at bounding box center [356, 197] width 0 height 12
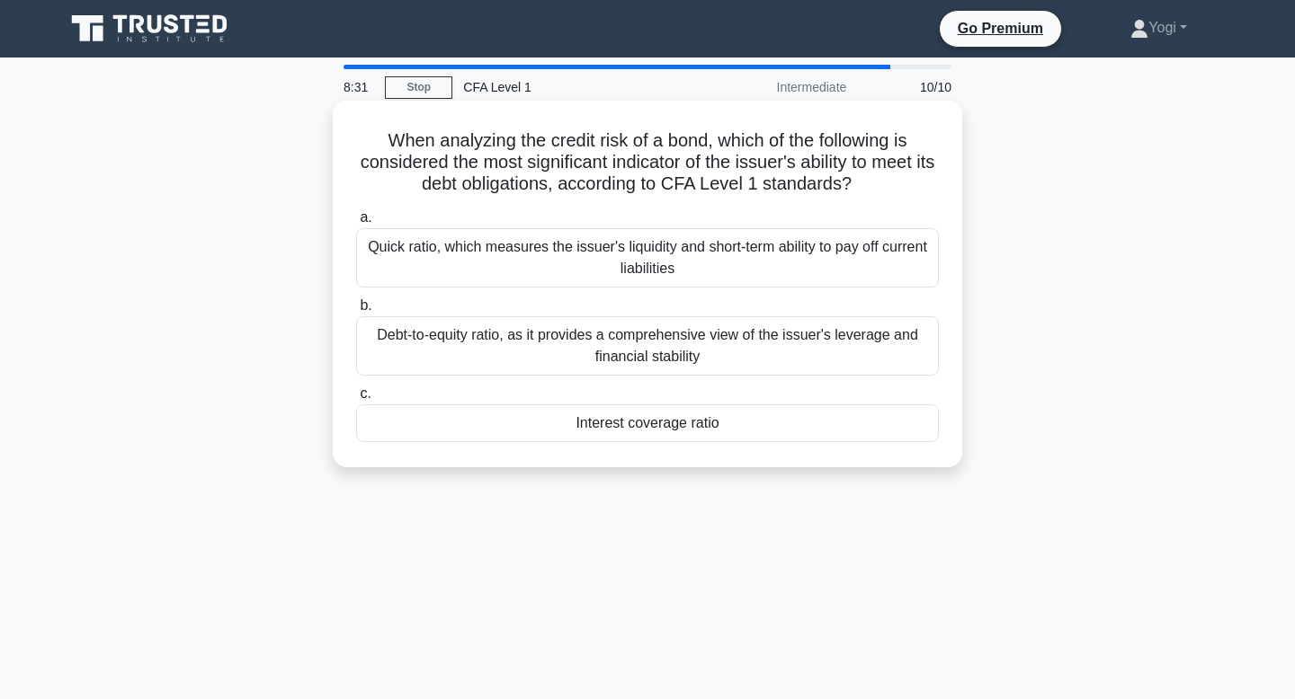
click at [634, 423] on div "Interest coverage ratio" at bounding box center [647, 424] width 583 height 38
click at [356, 400] on input "c. Interest coverage ratio" at bounding box center [356, 394] width 0 height 12
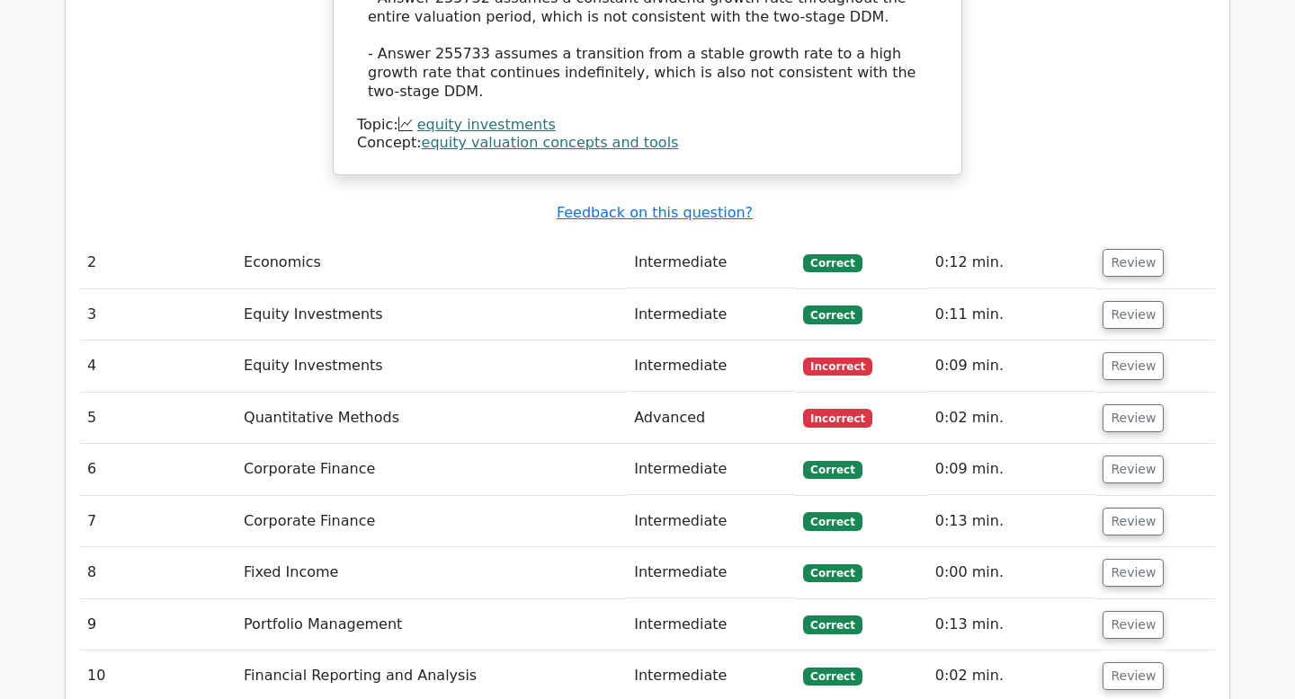
scroll to position [2062, 0]
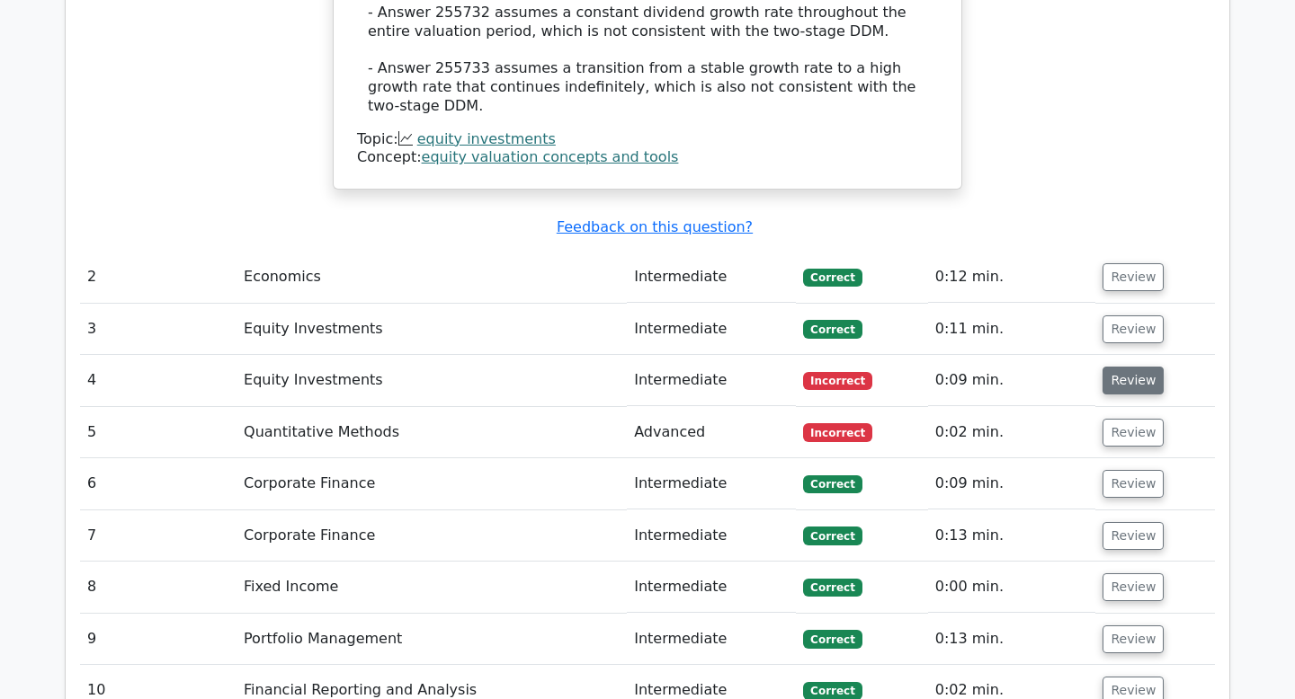
click at [1137, 367] on button "Review" at bounding box center [1132, 381] width 61 height 28
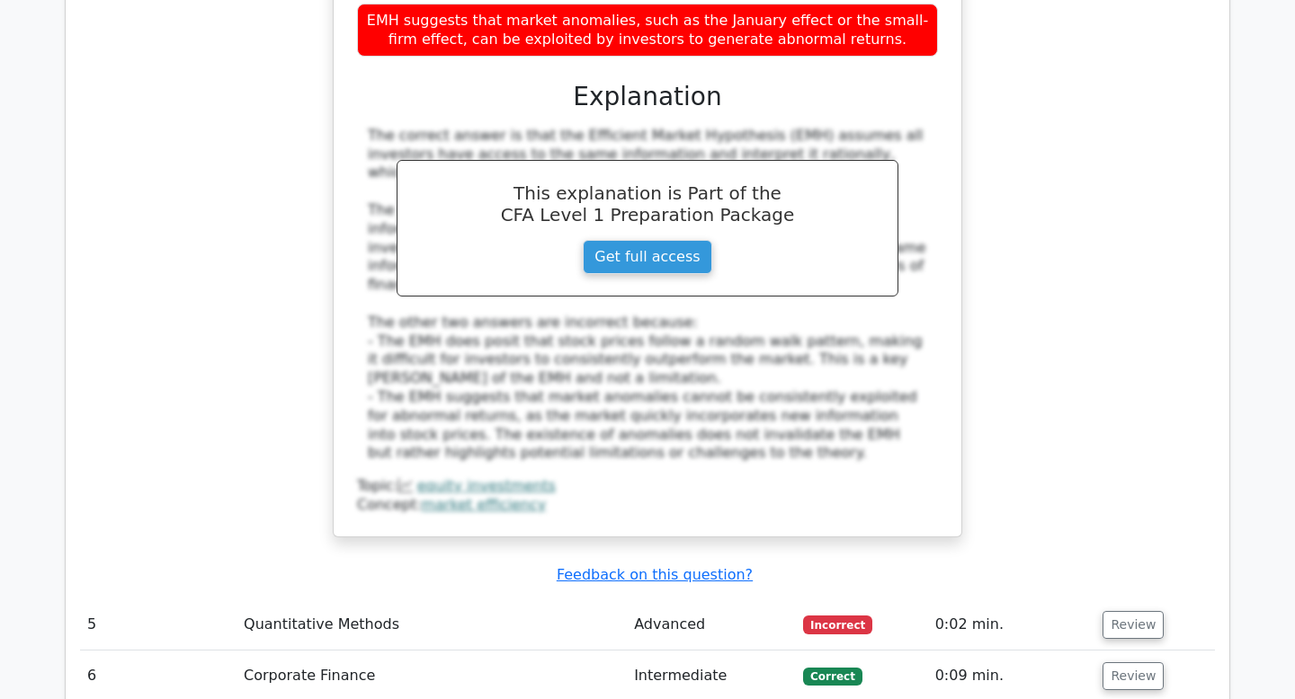
scroll to position [2810, 0]
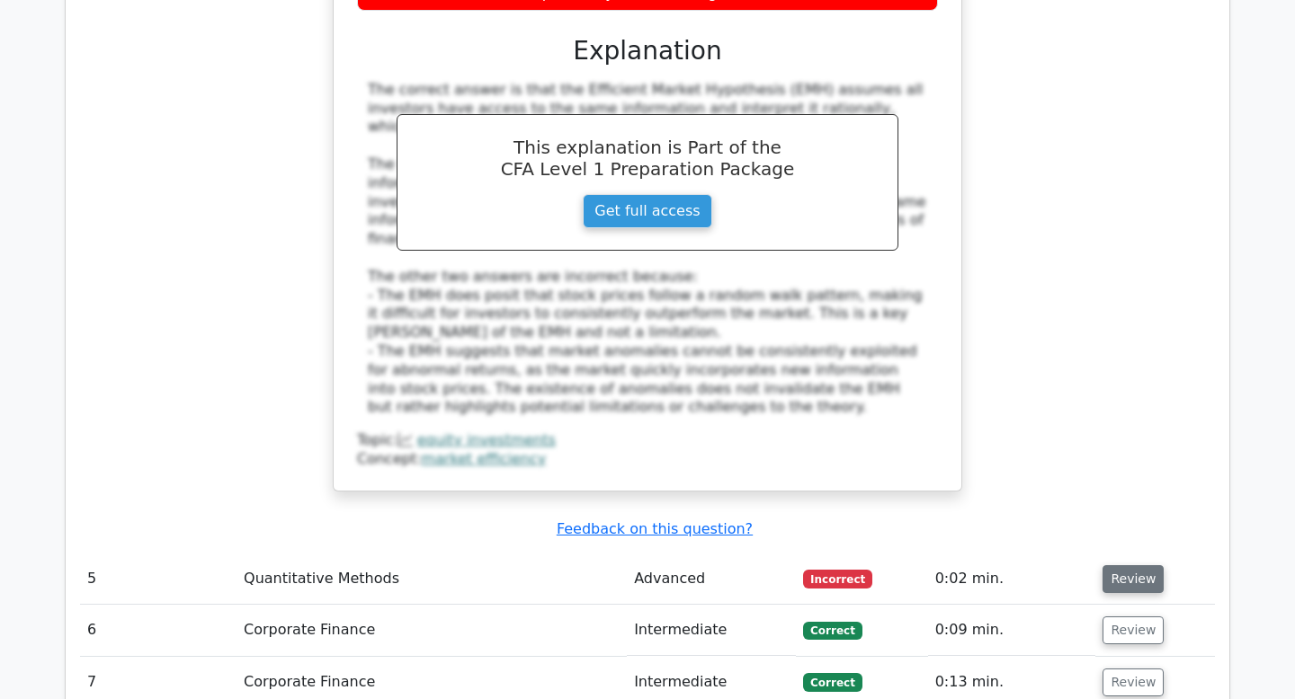
click at [1123, 565] on button "Review" at bounding box center [1132, 579] width 61 height 28
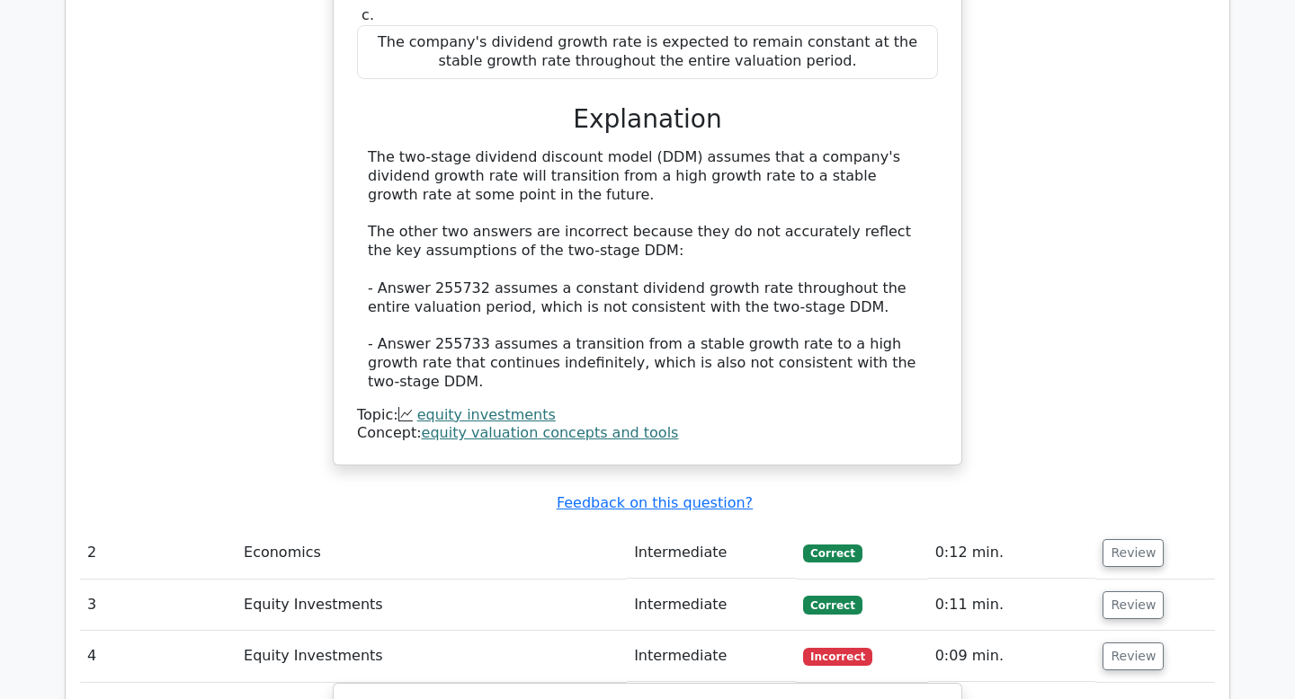
scroll to position [1791, 0]
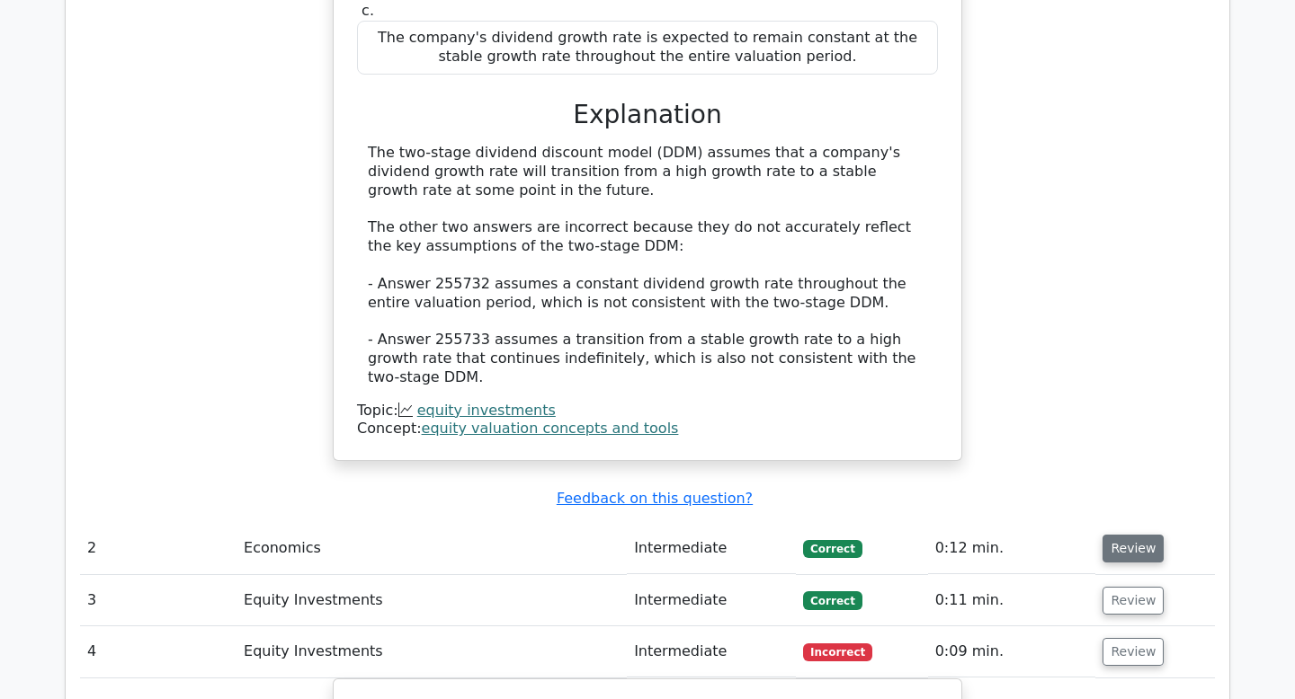
click at [1132, 535] on button "Review" at bounding box center [1132, 549] width 61 height 28
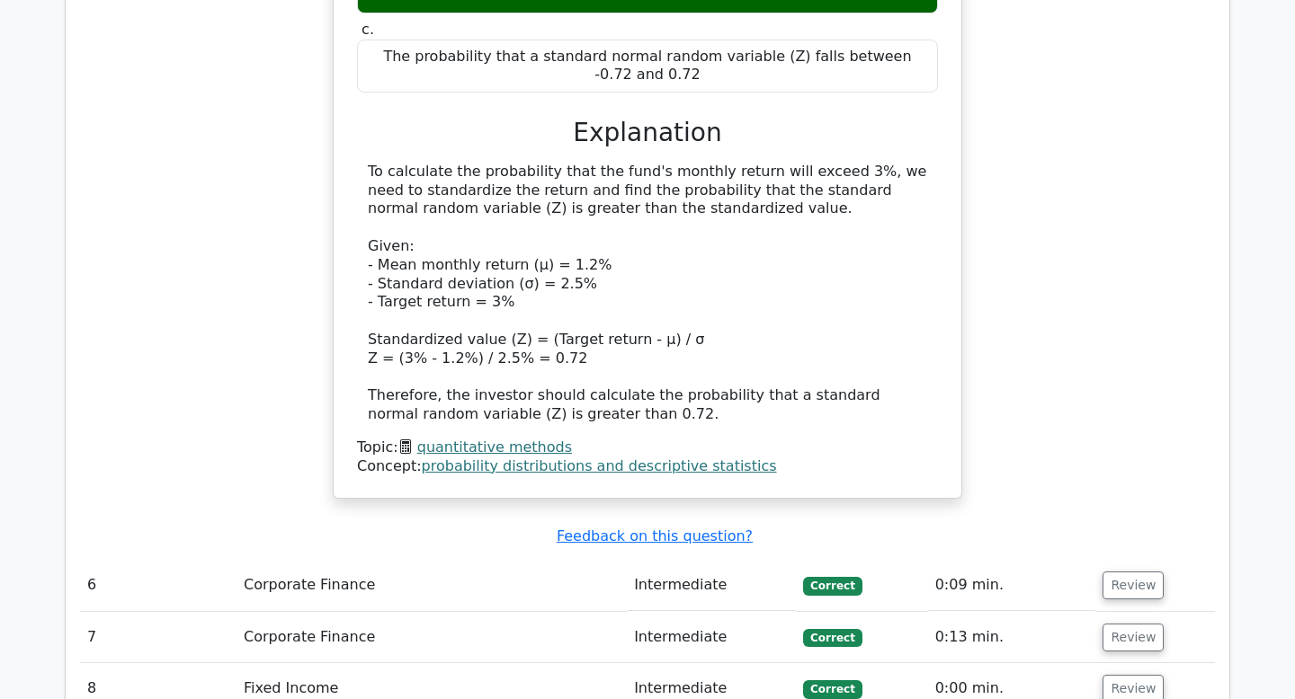
scroll to position [4534, 0]
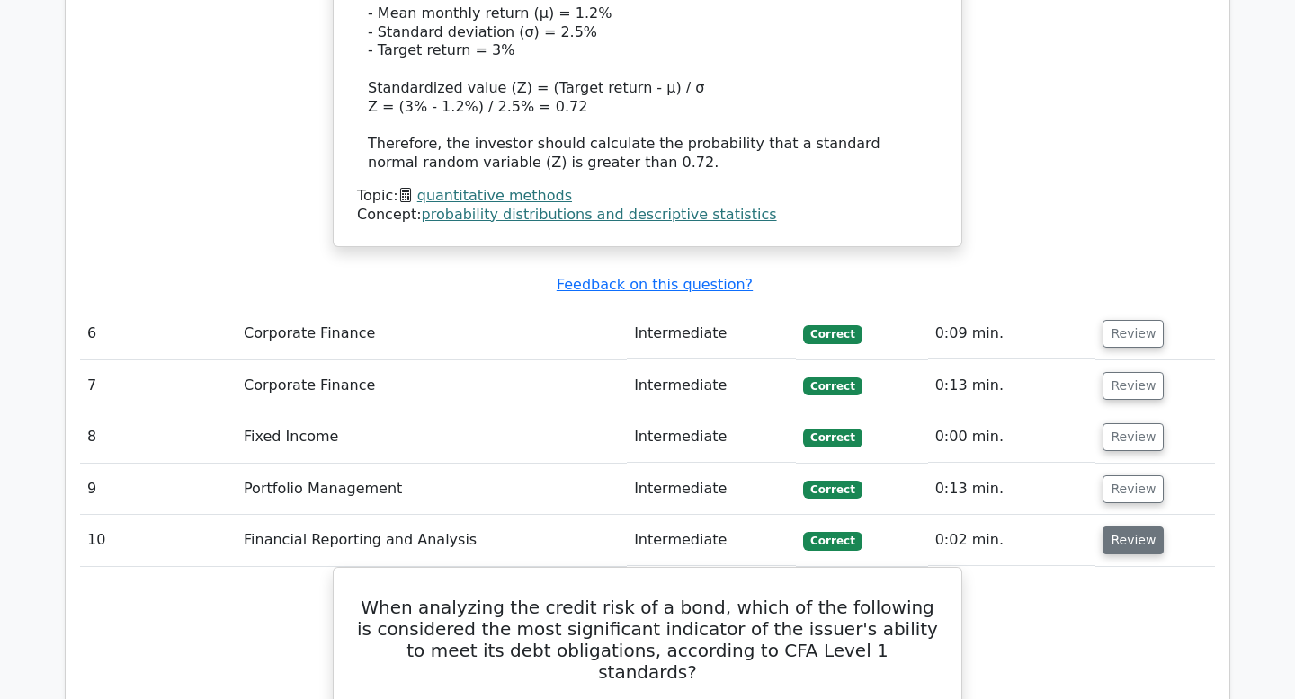
scroll to position [4639, 0]
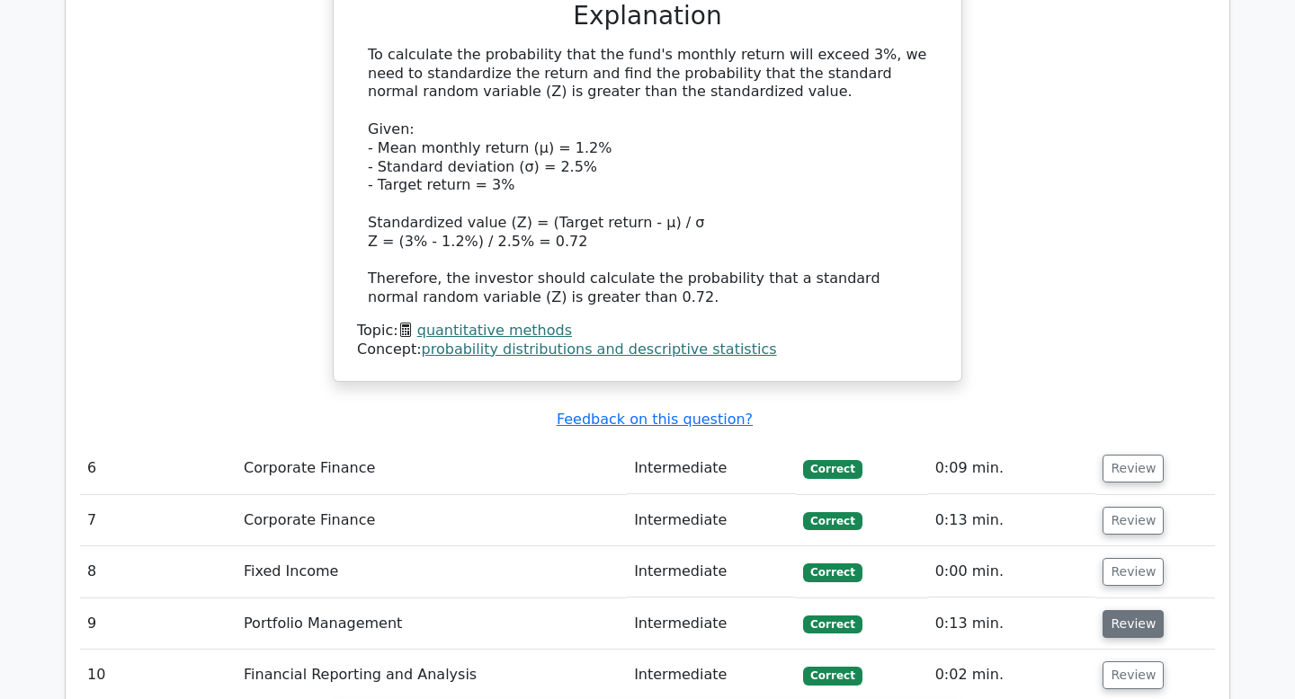
click at [1118, 610] on button "Review" at bounding box center [1132, 624] width 61 height 28
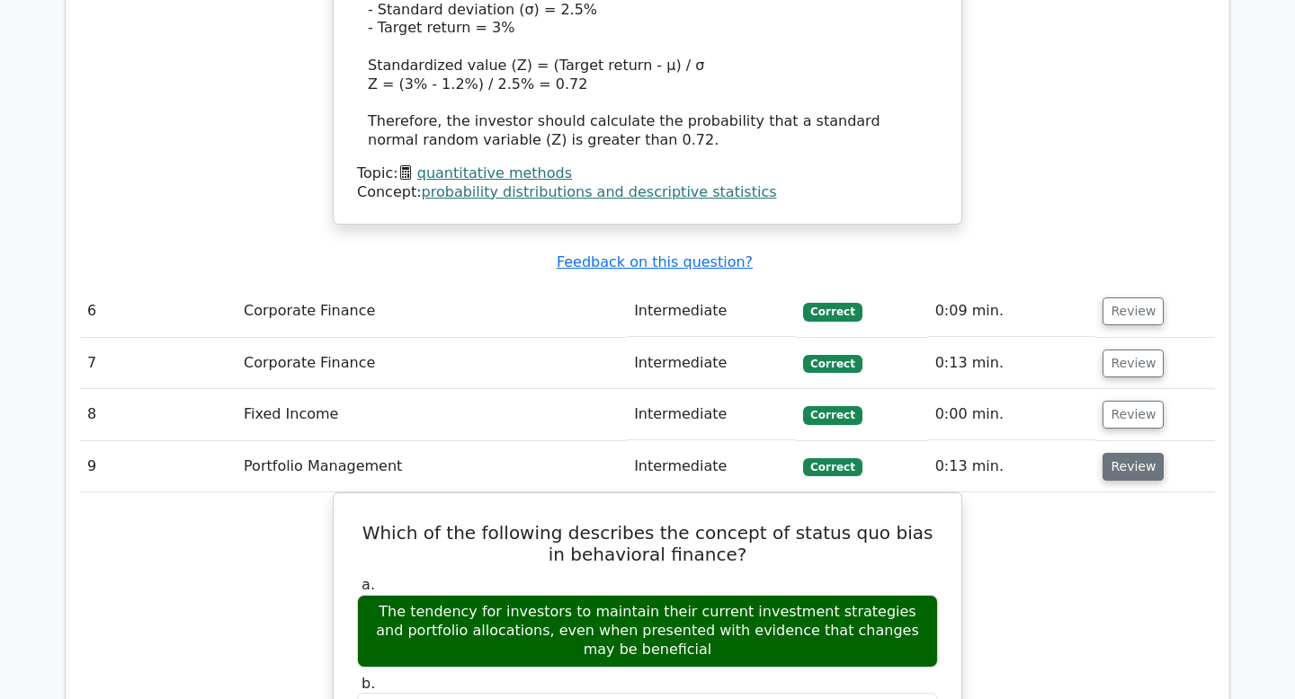
scroll to position [4756, 0]
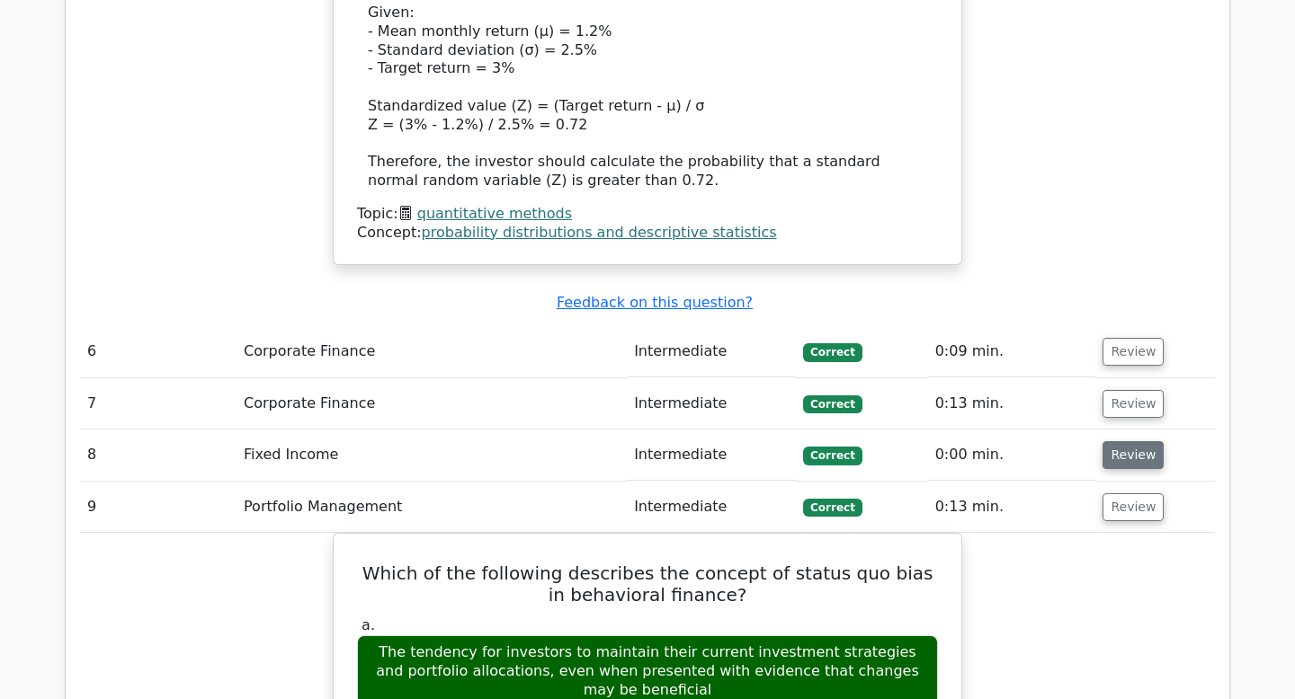
click at [1126, 441] on button "Review" at bounding box center [1132, 455] width 61 height 28
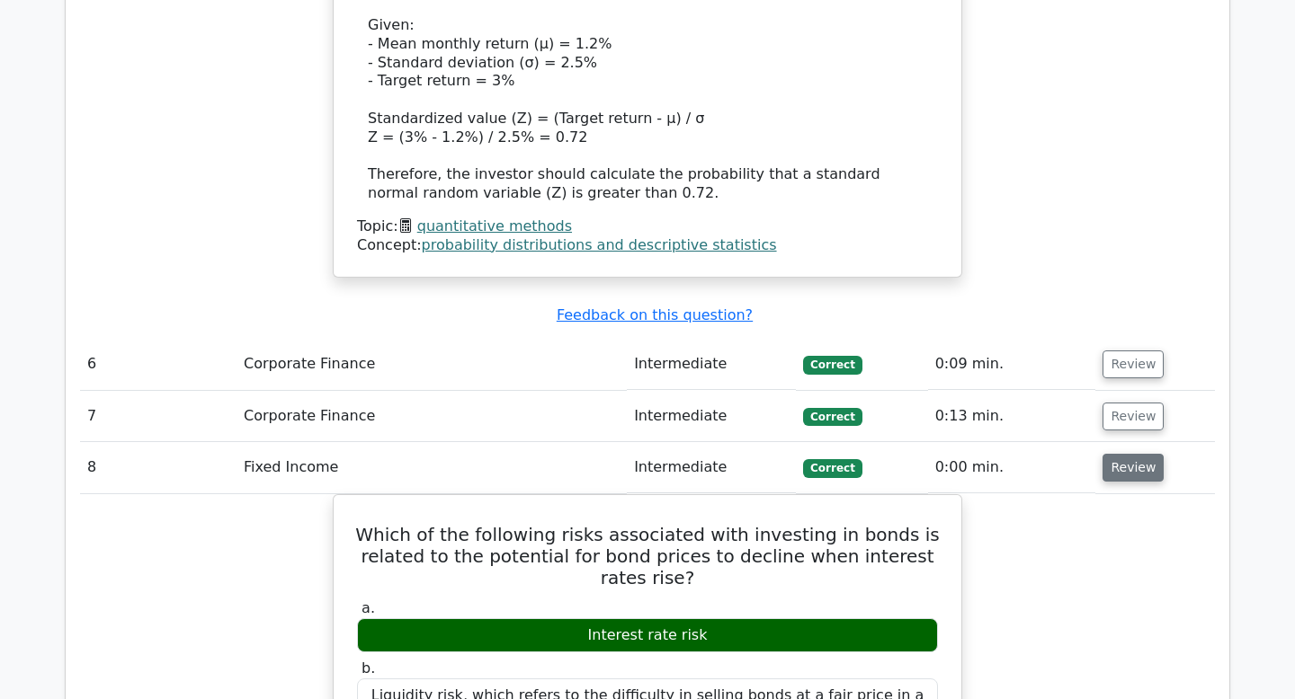
scroll to position [4742, 0]
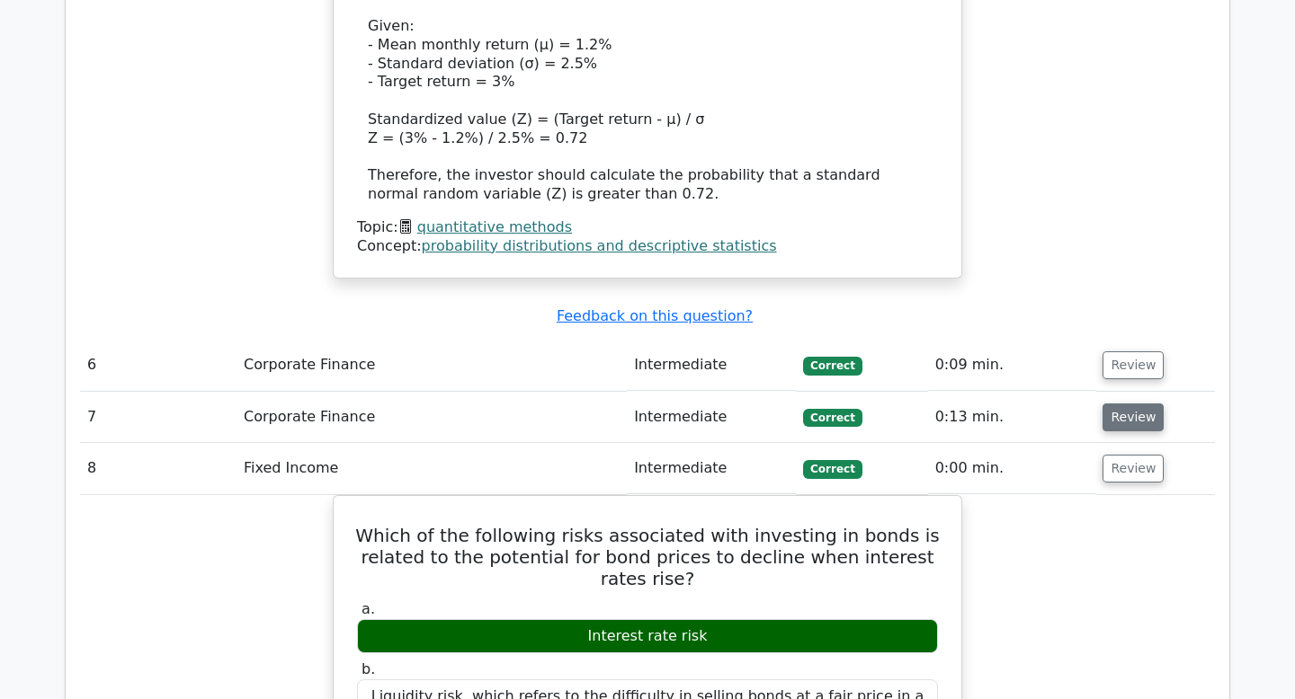
click at [1135, 404] on button "Review" at bounding box center [1132, 418] width 61 height 28
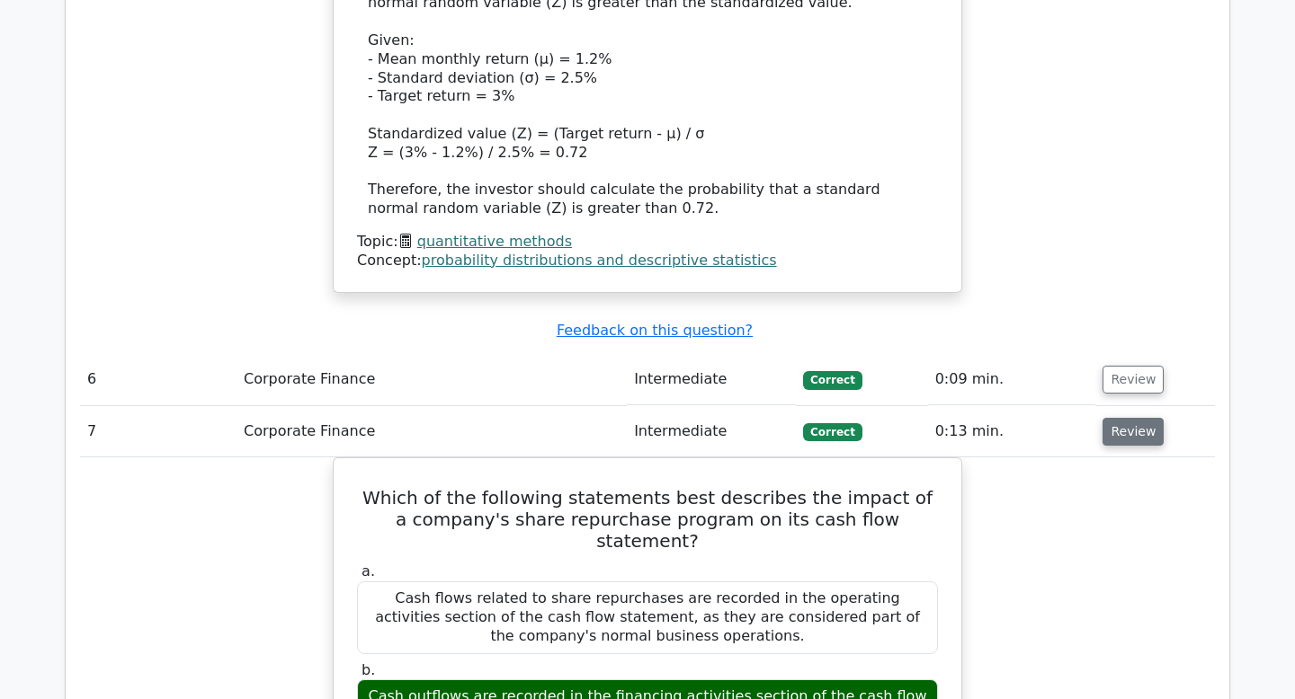
scroll to position [4716, 0]
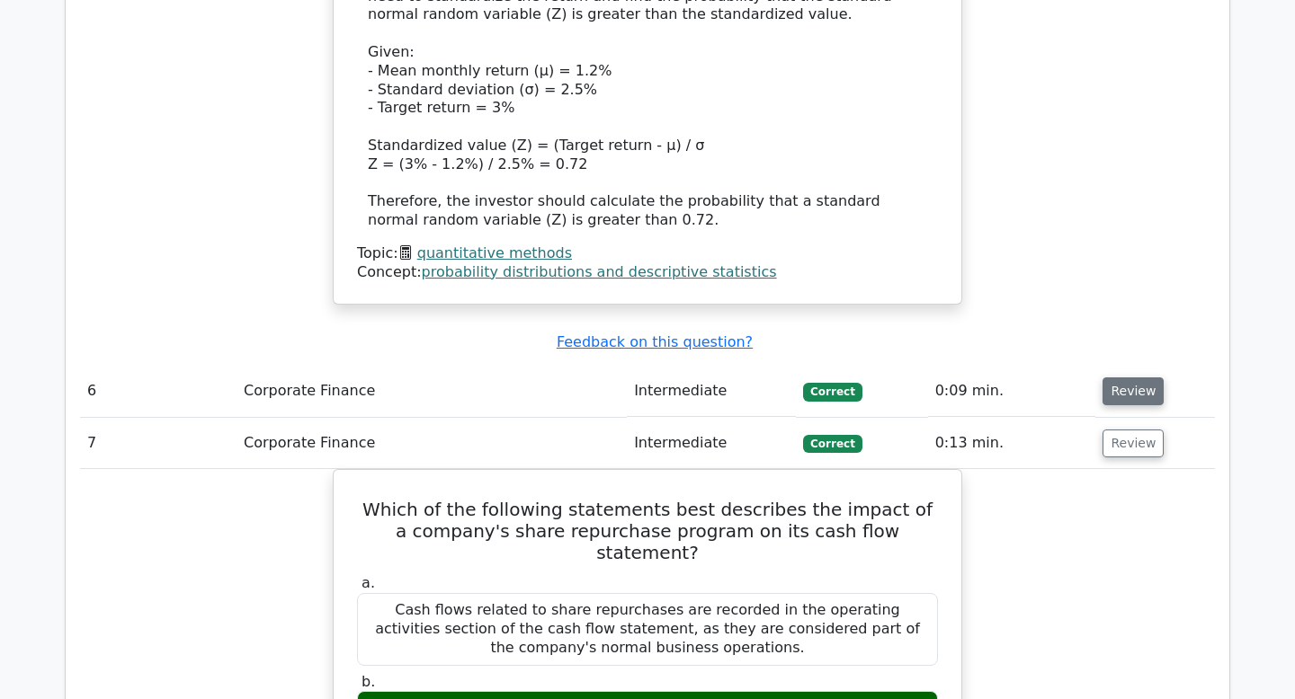
click at [1135, 378] on button "Review" at bounding box center [1132, 392] width 61 height 28
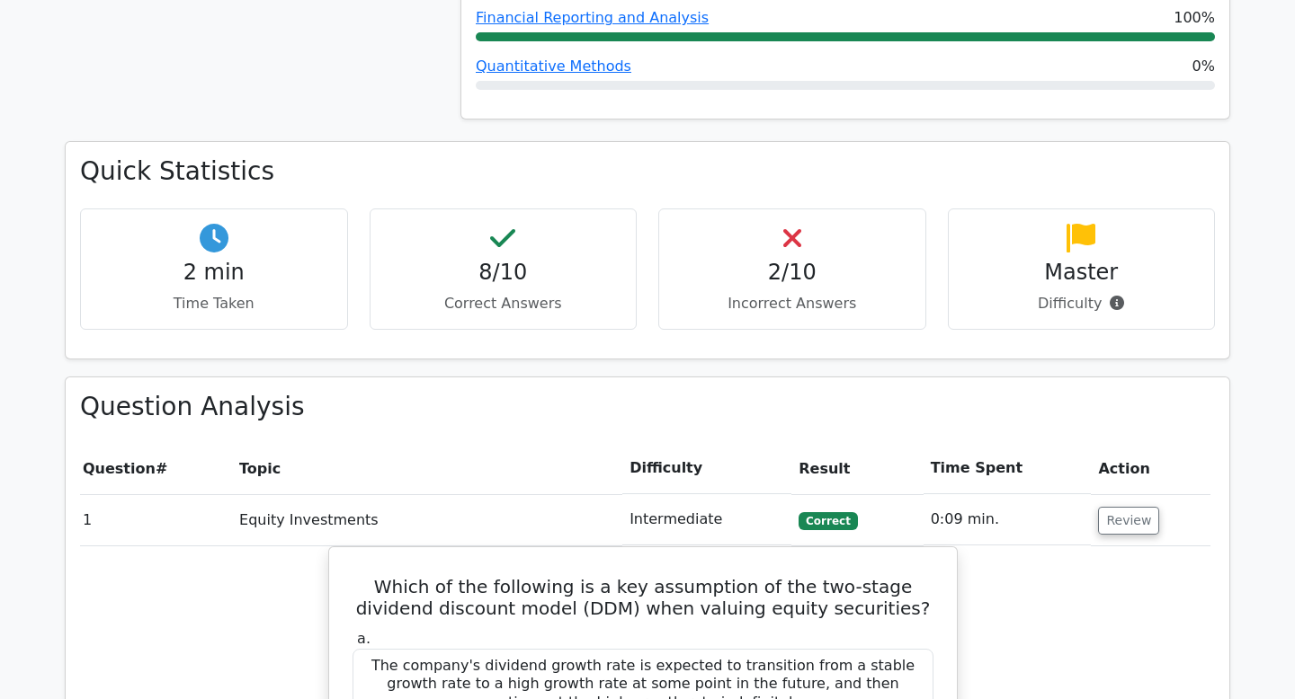
scroll to position [989, 0]
